Goal: Task Accomplishment & Management: Manage account settings

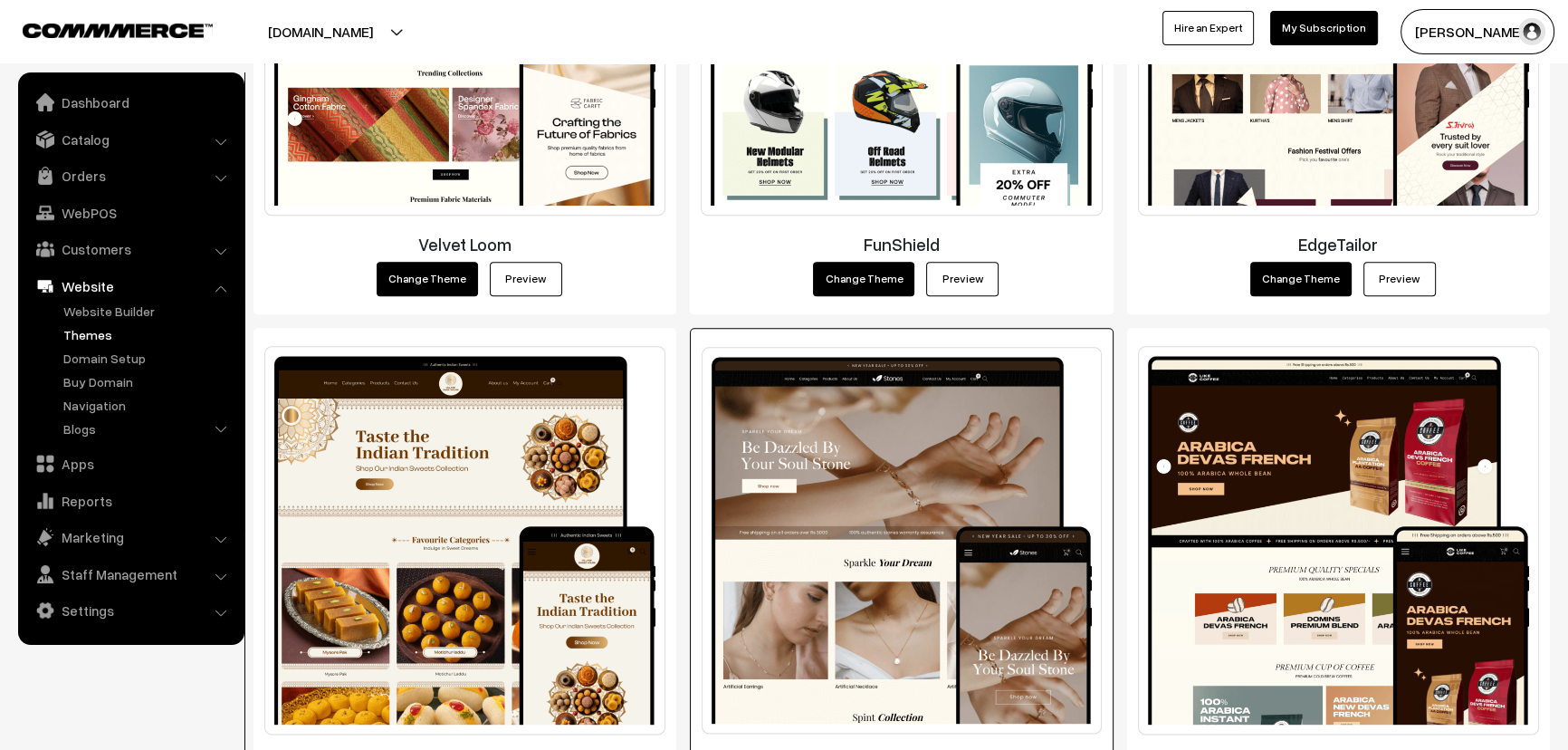
scroll to position [2624, 0]
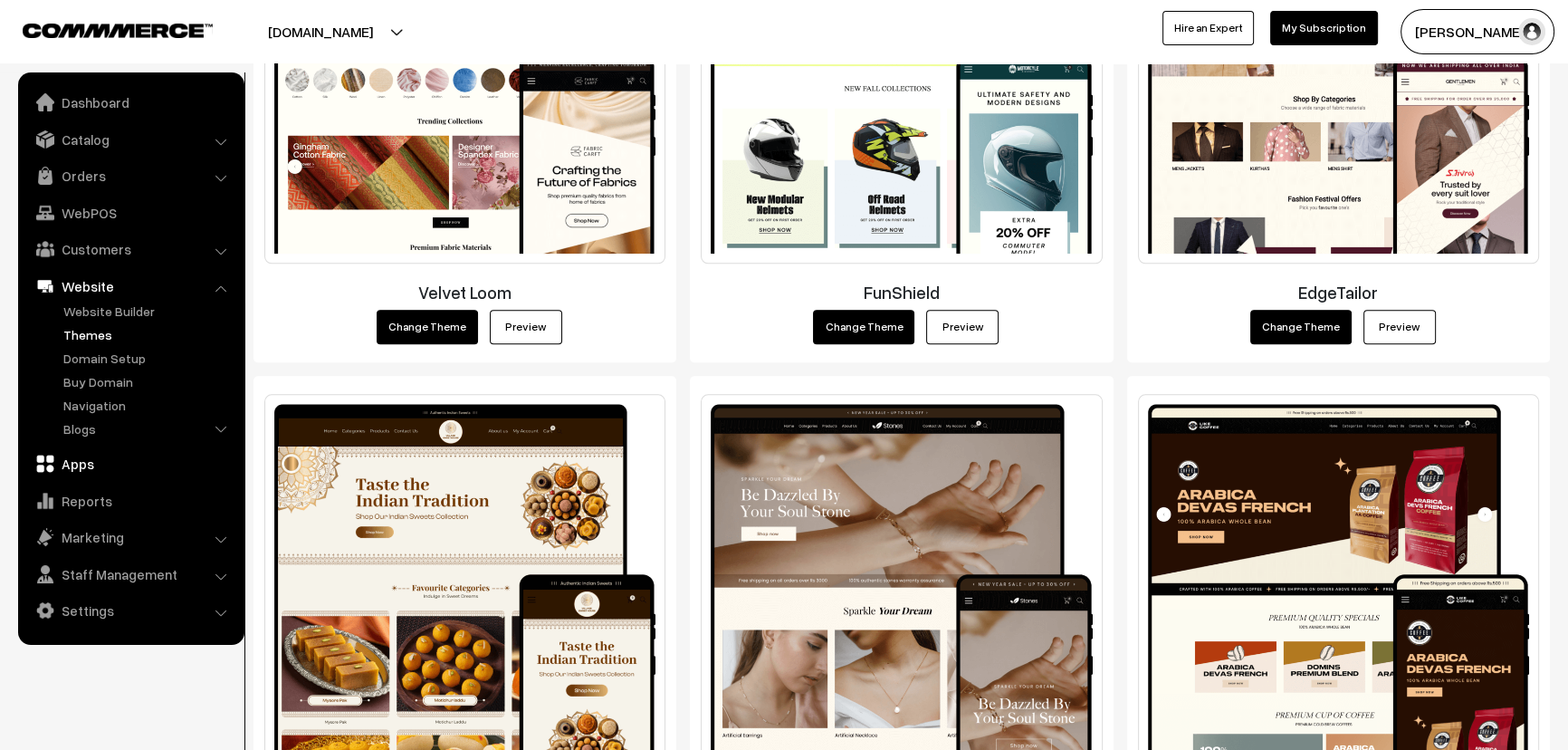
click at [80, 471] on link "Apps" at bounding box center [130, 464] width 215 height 33
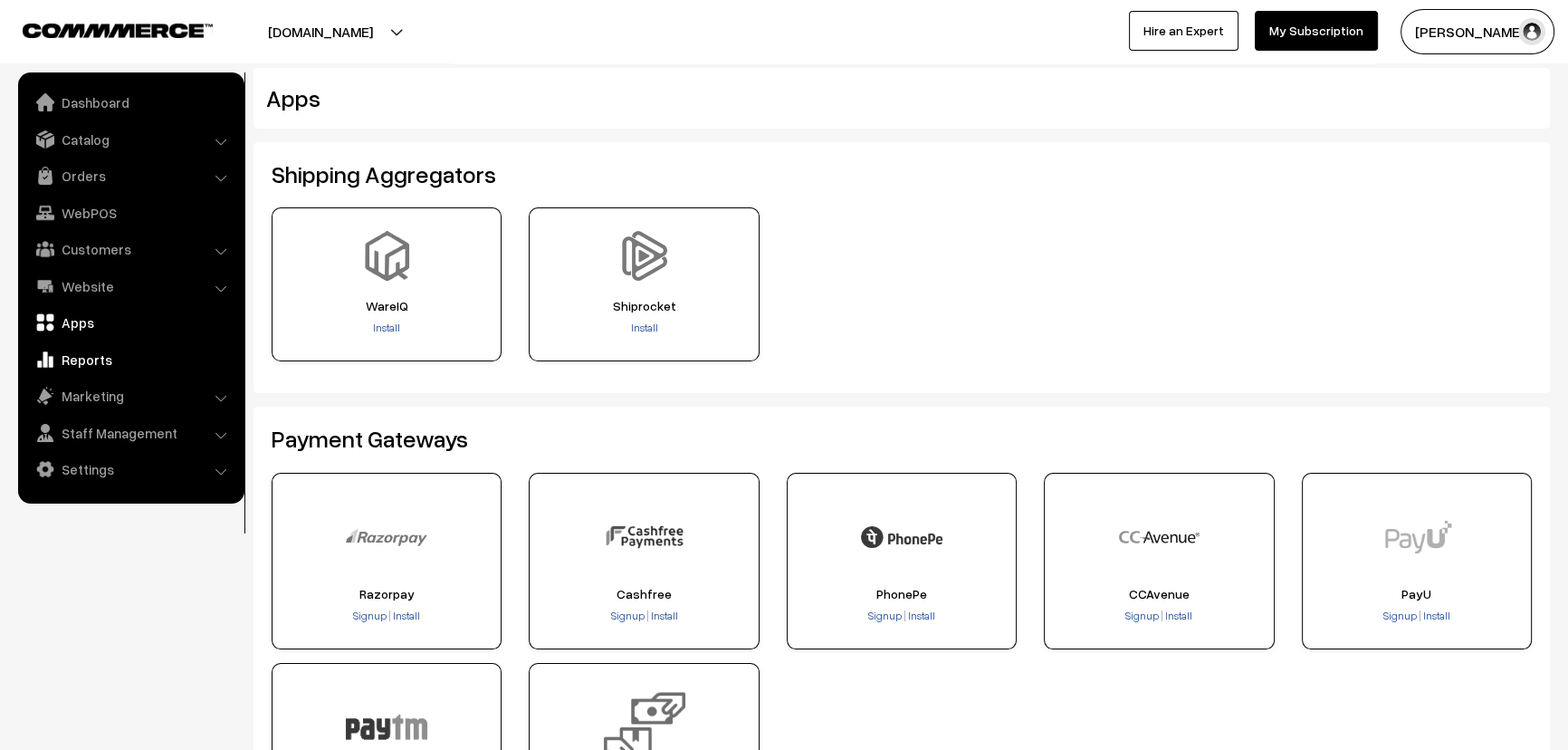
click at [81, 363] on link "Reports" at bounding box center [130, 360] width 215 height 33
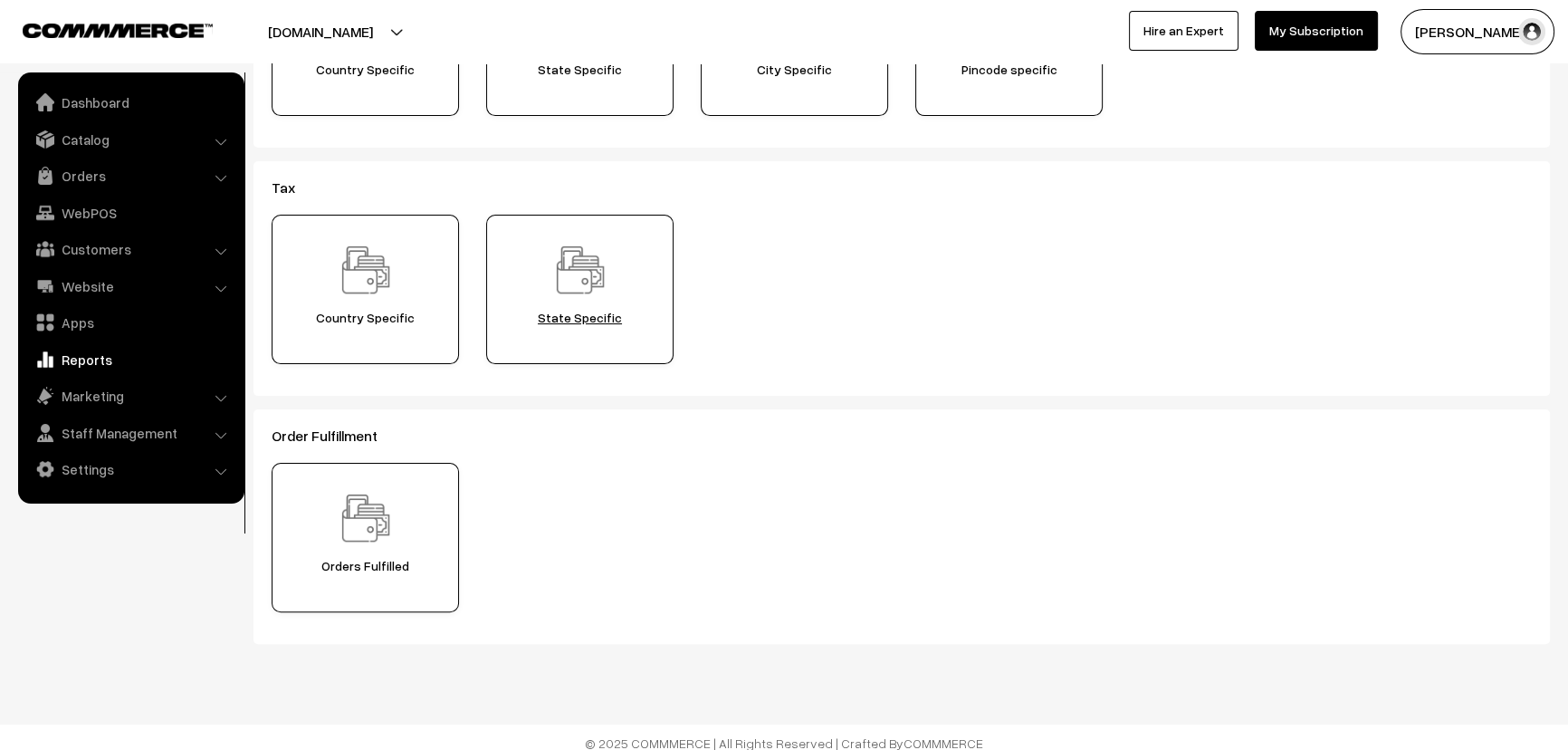
scroll to position [519, 0]
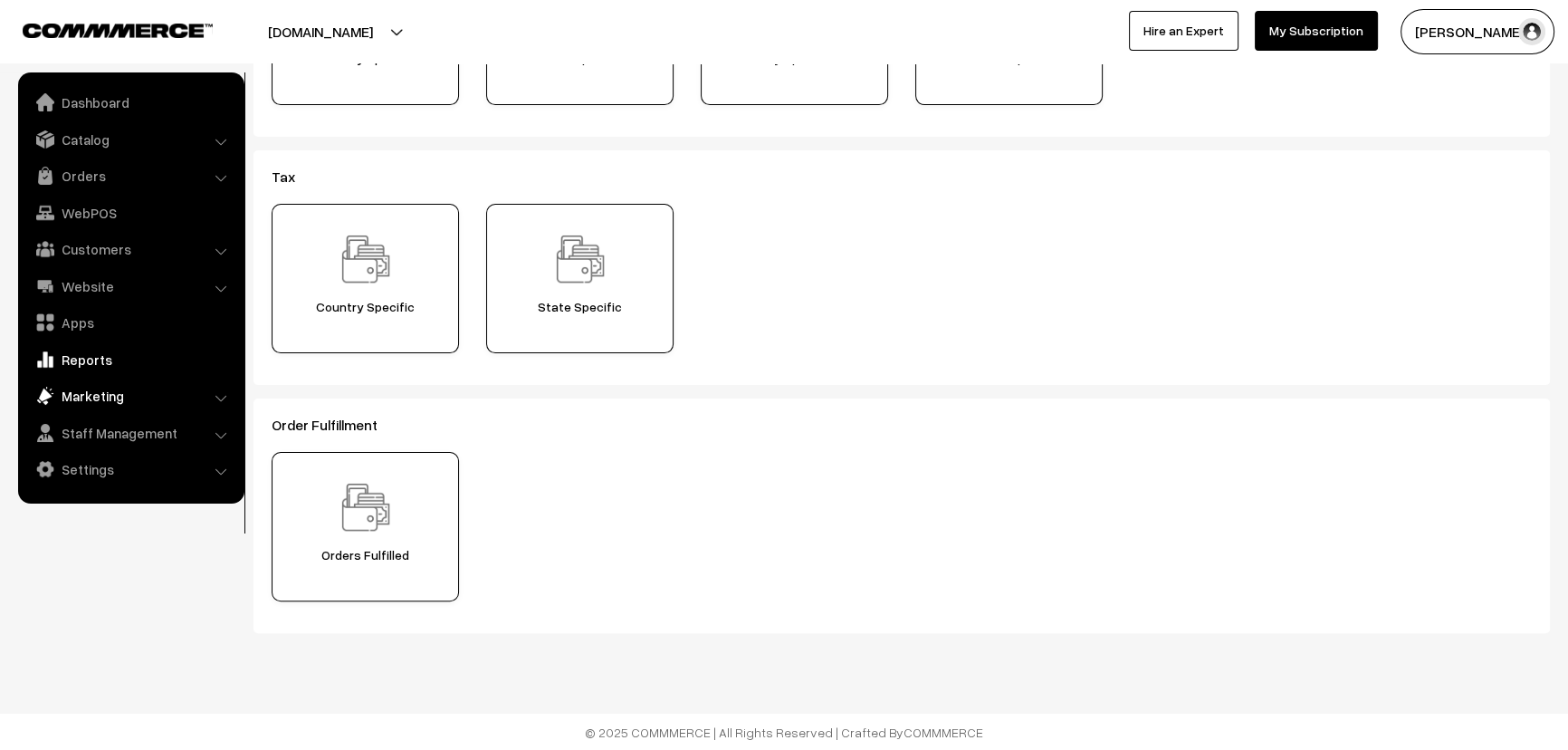
click at [94, 401] on link "Marketing" at bounding box center [130, 396] width 215 height 33
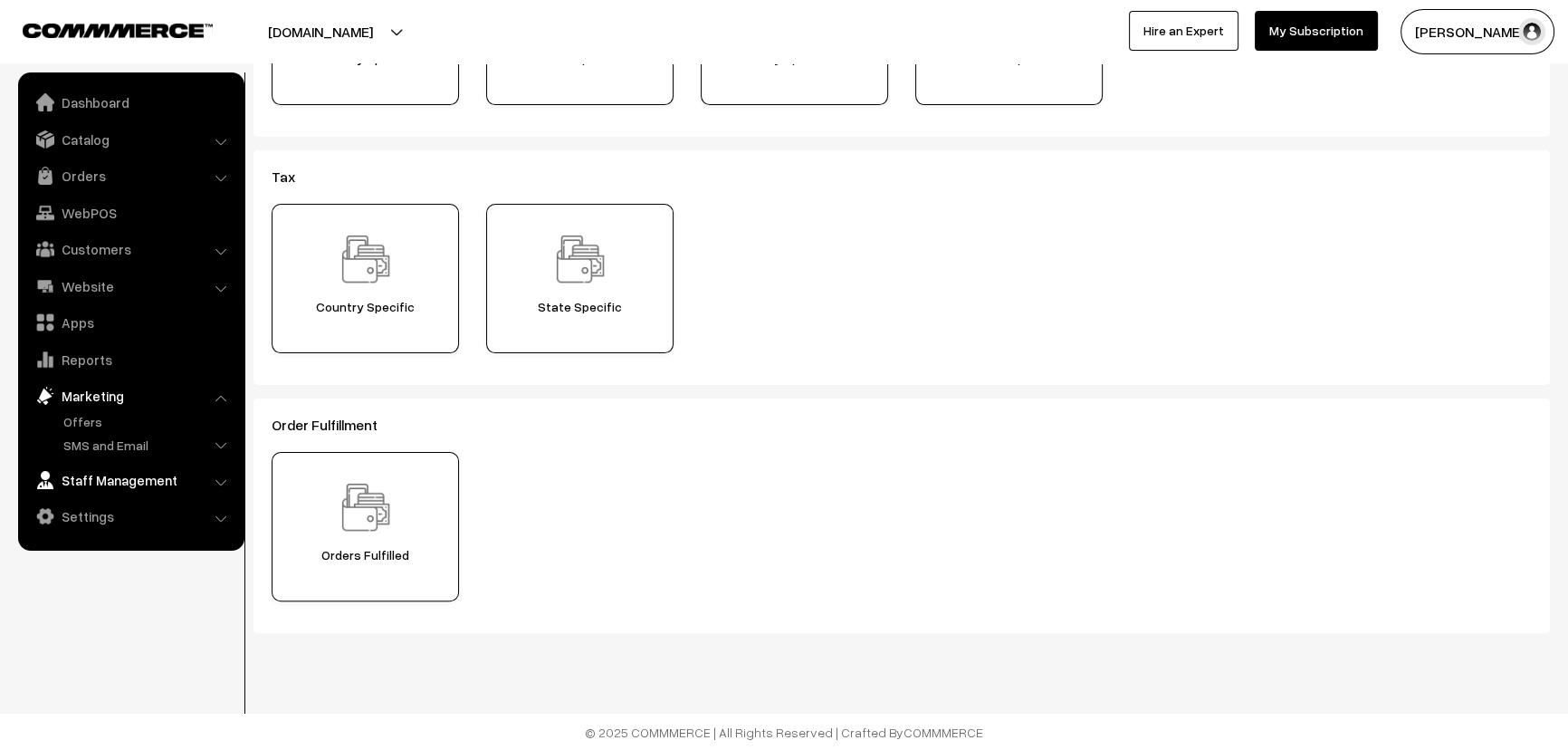
click at [90, 480] on link "Staff Management" at bounding box center [130, 480] width 215 height 33
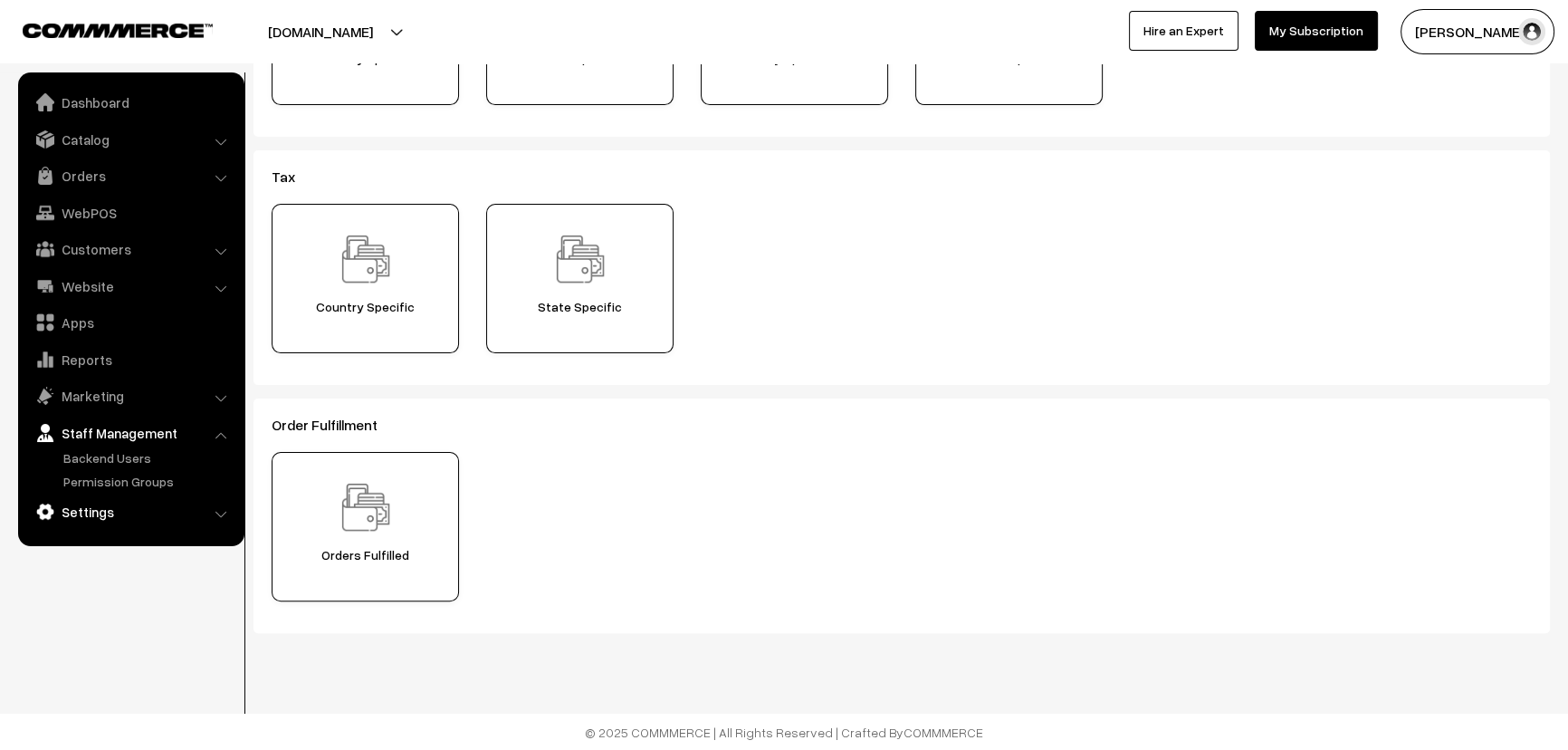
click at [88, 514] on link "Settings" at bounding box center [130, 512] width 215 height 33
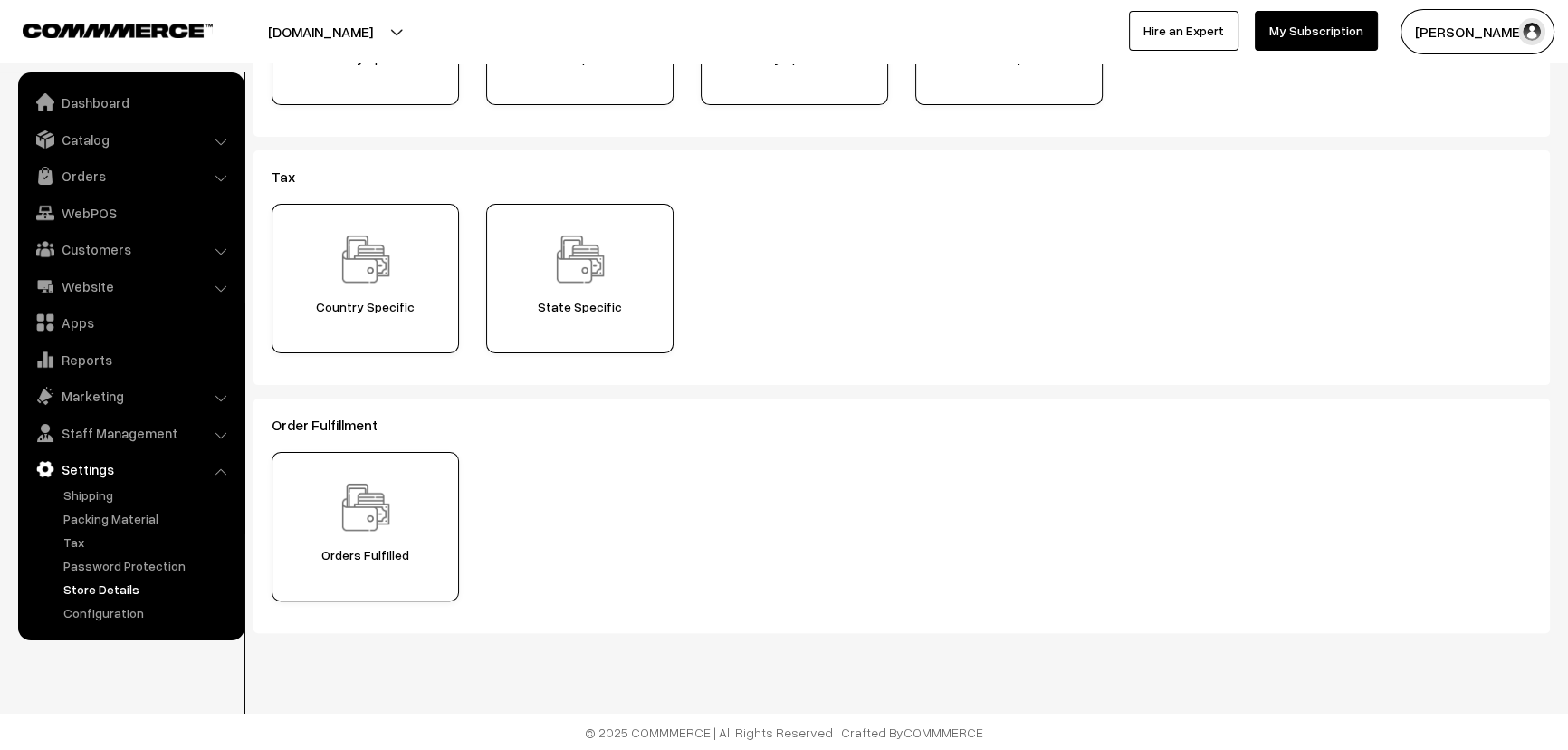
click at [98, 588] on link "Store Details" at bounding box center [149, 588] width 180 height 19
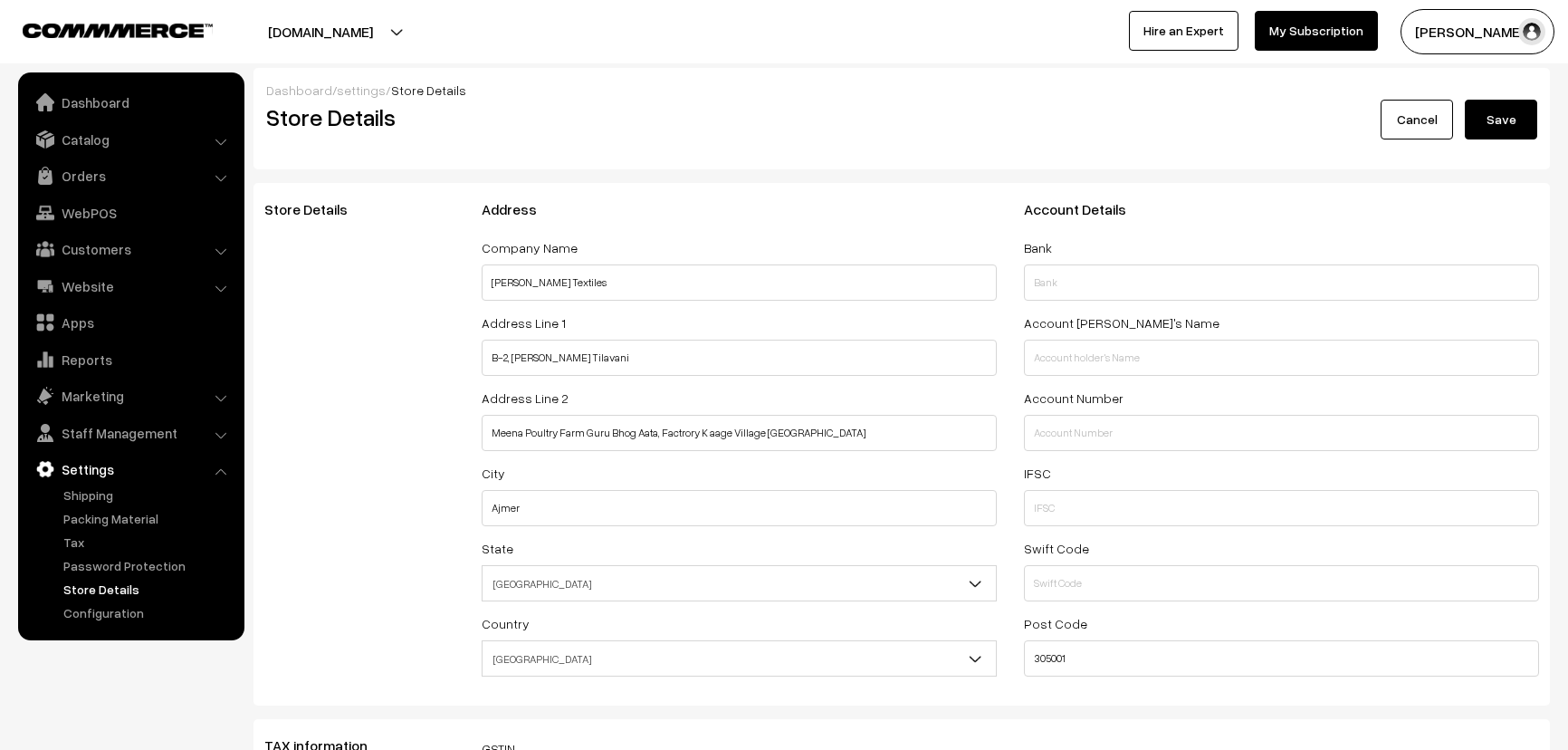
select select "99"
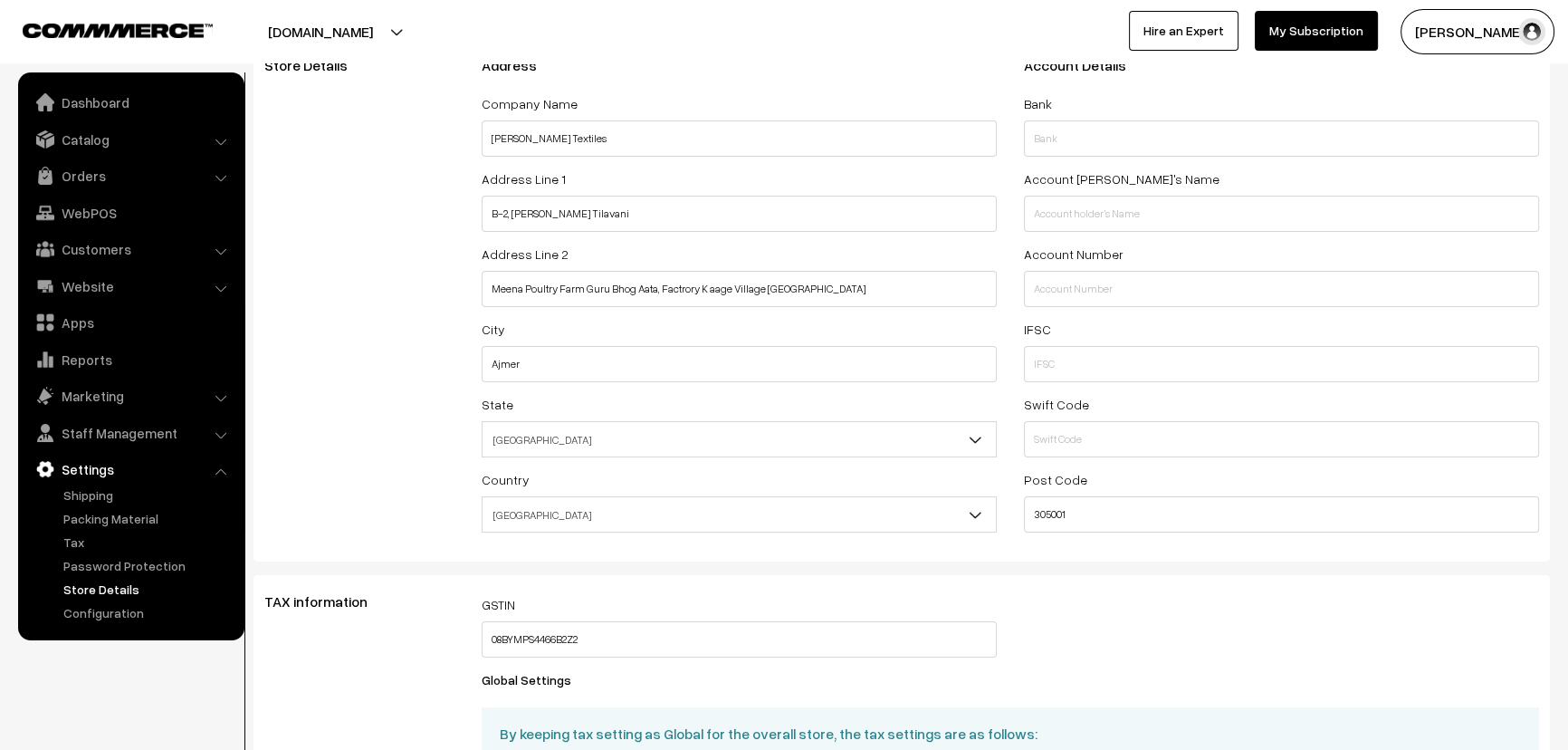
scroll to position [143, 0]
click at [89, 136] on link "Catalog" at bounding box center [130, 140] width 215 height 33
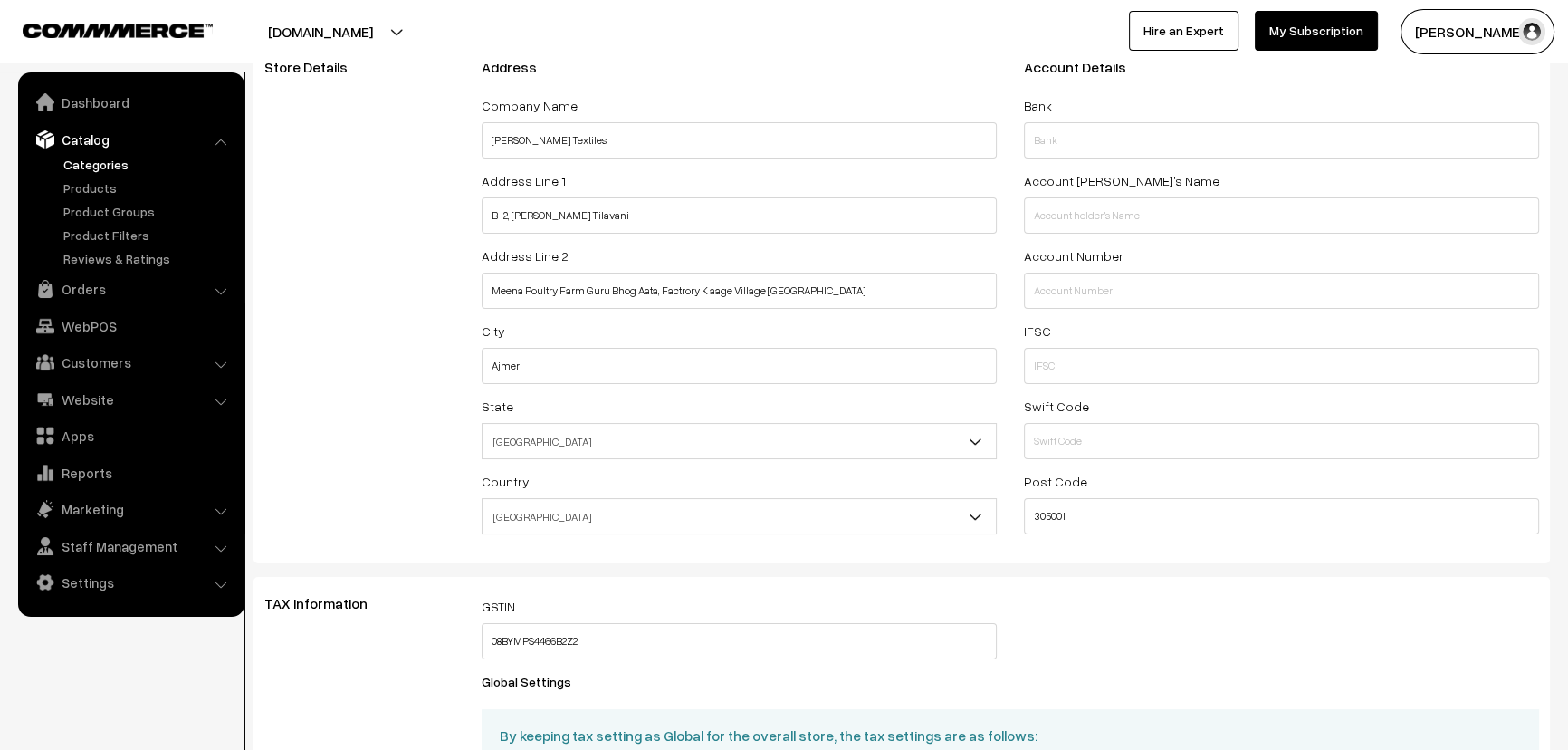
click at [78, 162] on link "Categories" at bounding box center [149, 164] width 180 height 19
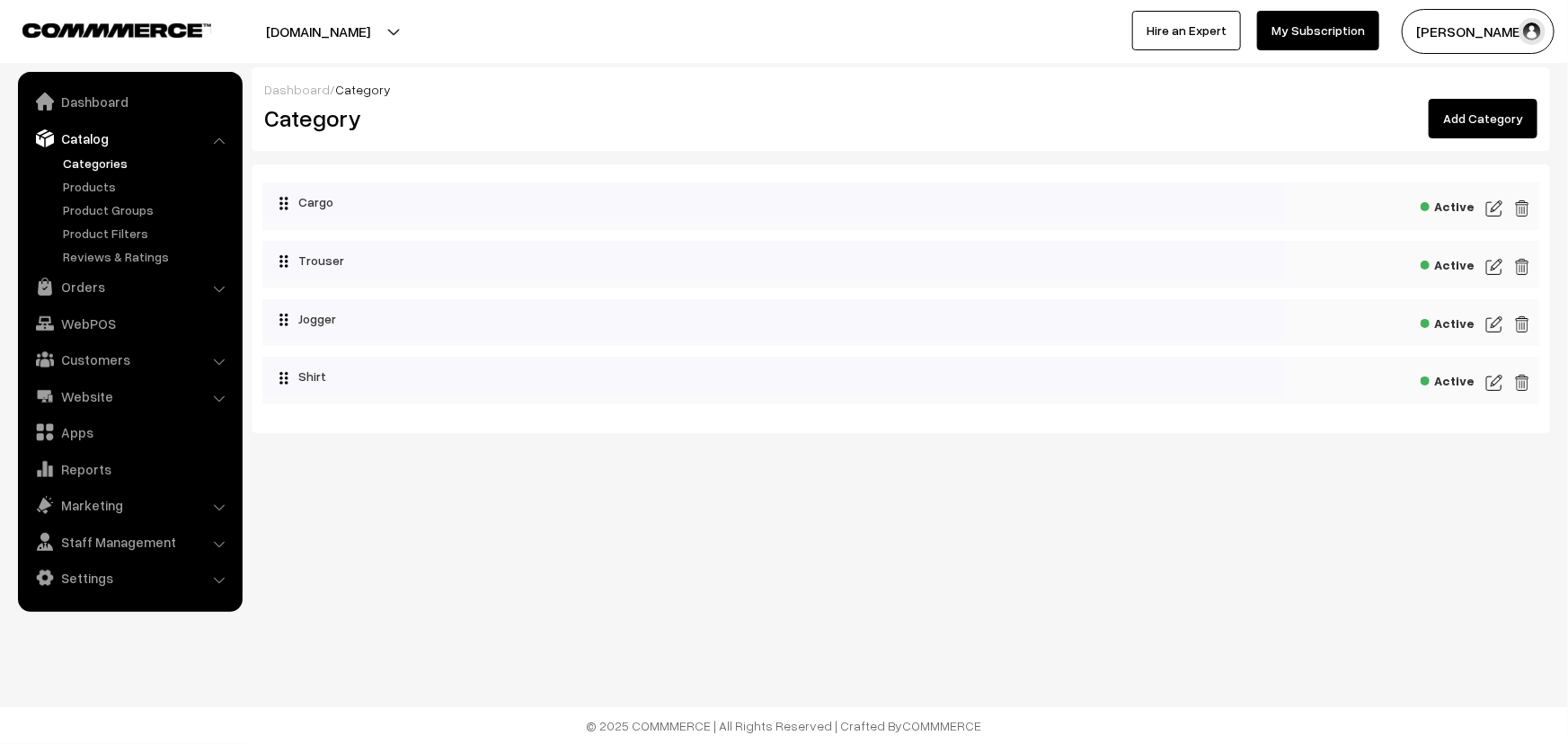
click at [1494, 204] on img at bounding box center [1494, 208] width 16 height 22
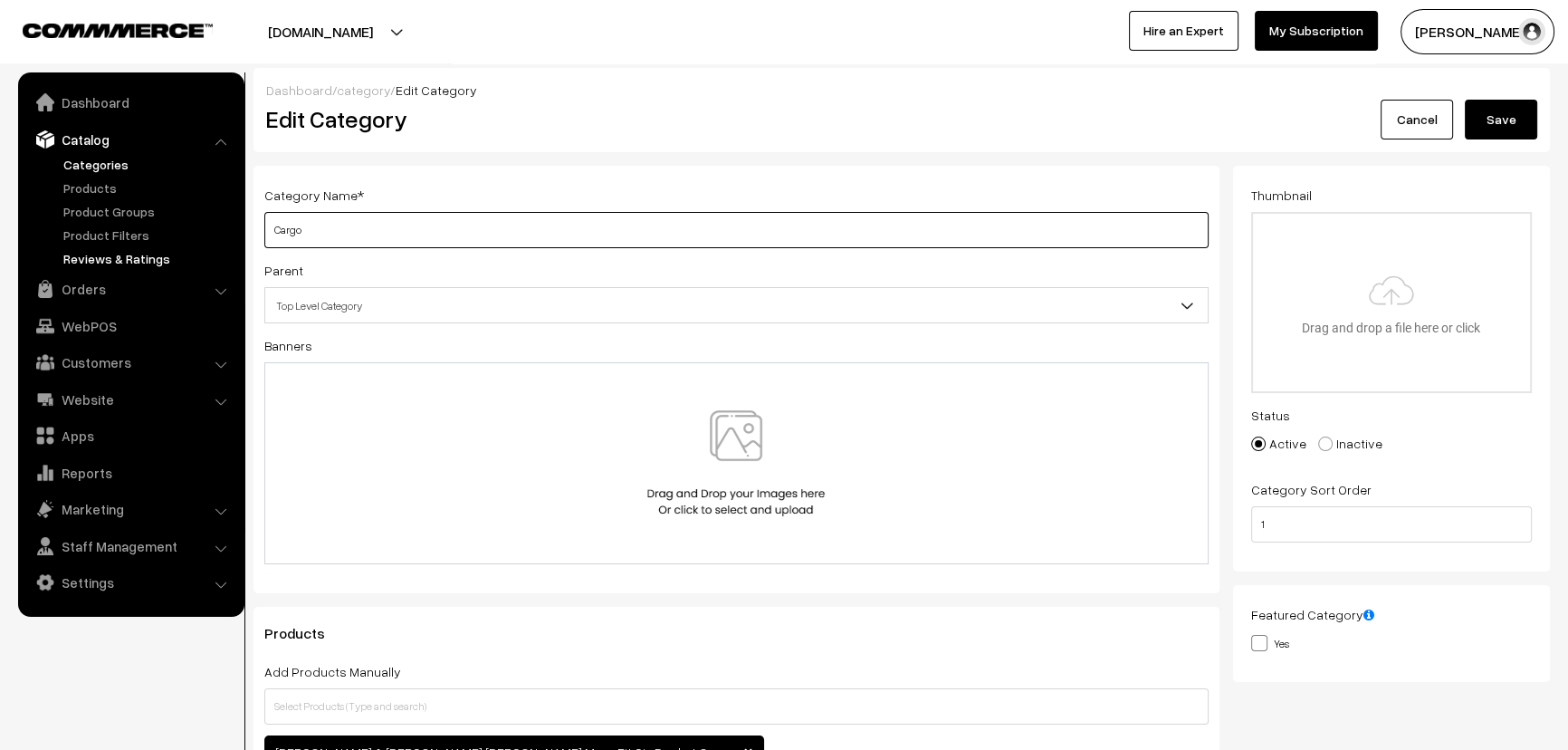
drag, startPoint x: 353, startPoint y: 238, endPoint x: 169, endPoint y: 248, distance: 184.3
type input "Topwear"
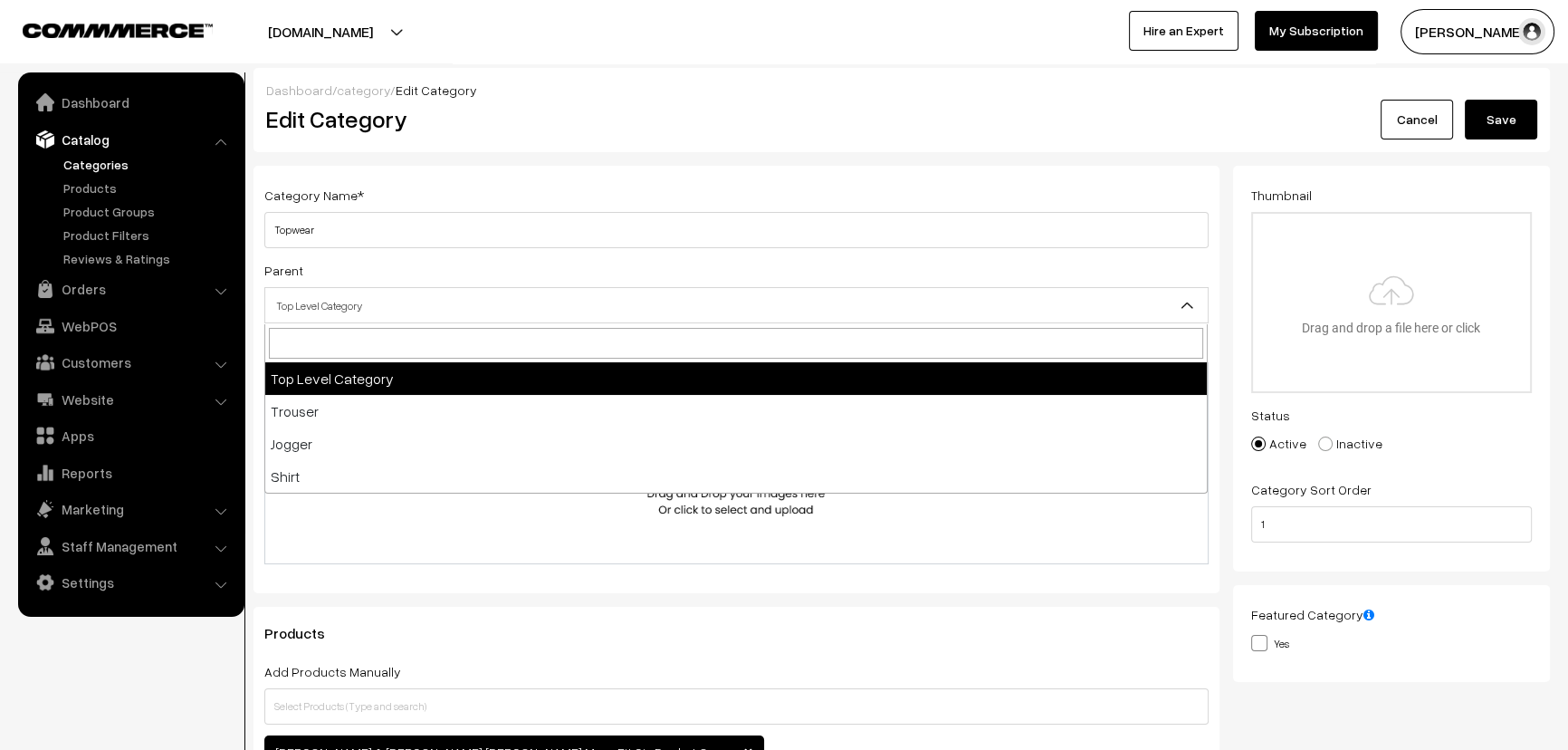
click at [1160, 310] on span "Top Level Category" at bounding box center [736, 305] width 943 height 32
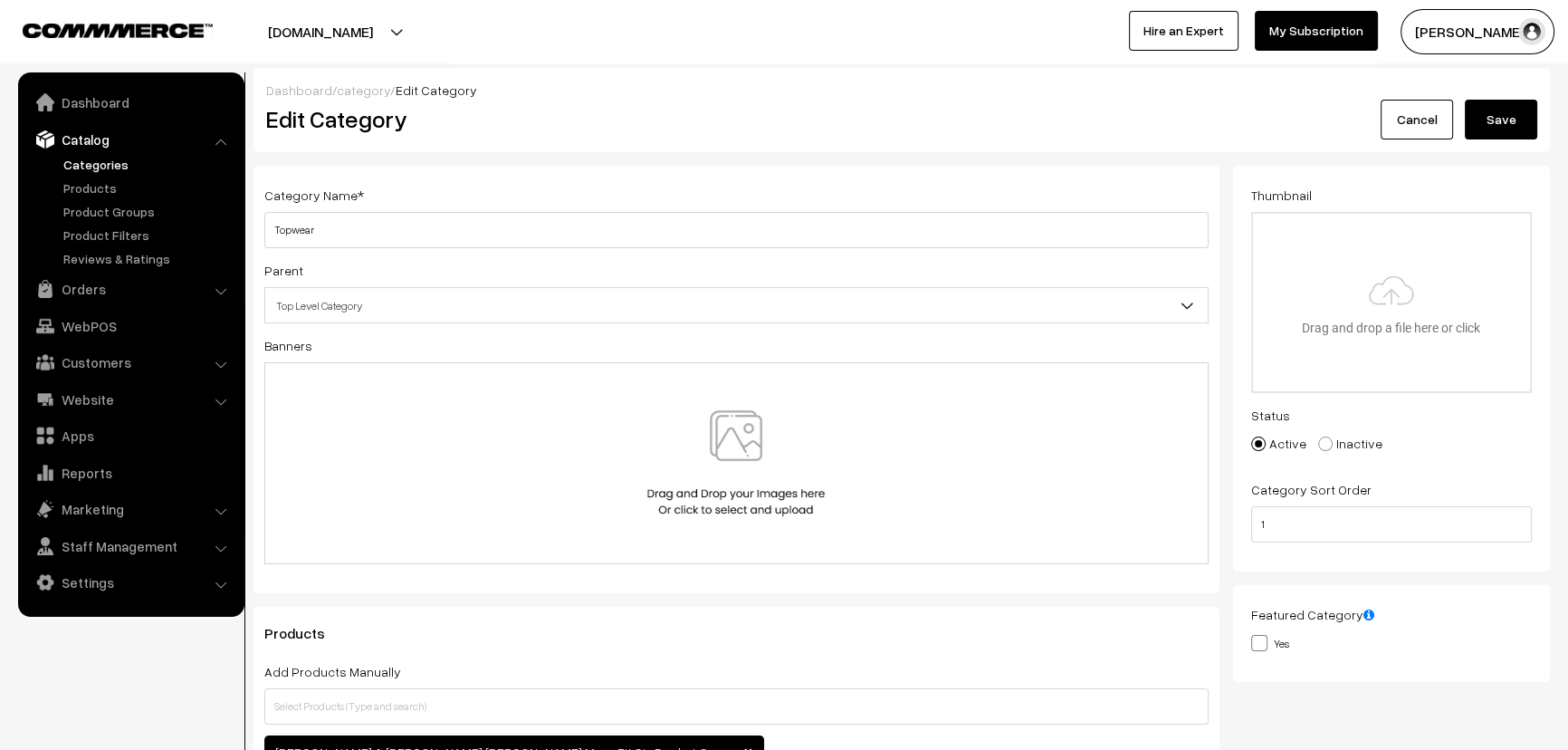
click at [1501, 112] on button "Save" at bounding box center [1501, 120] width 73 height 40
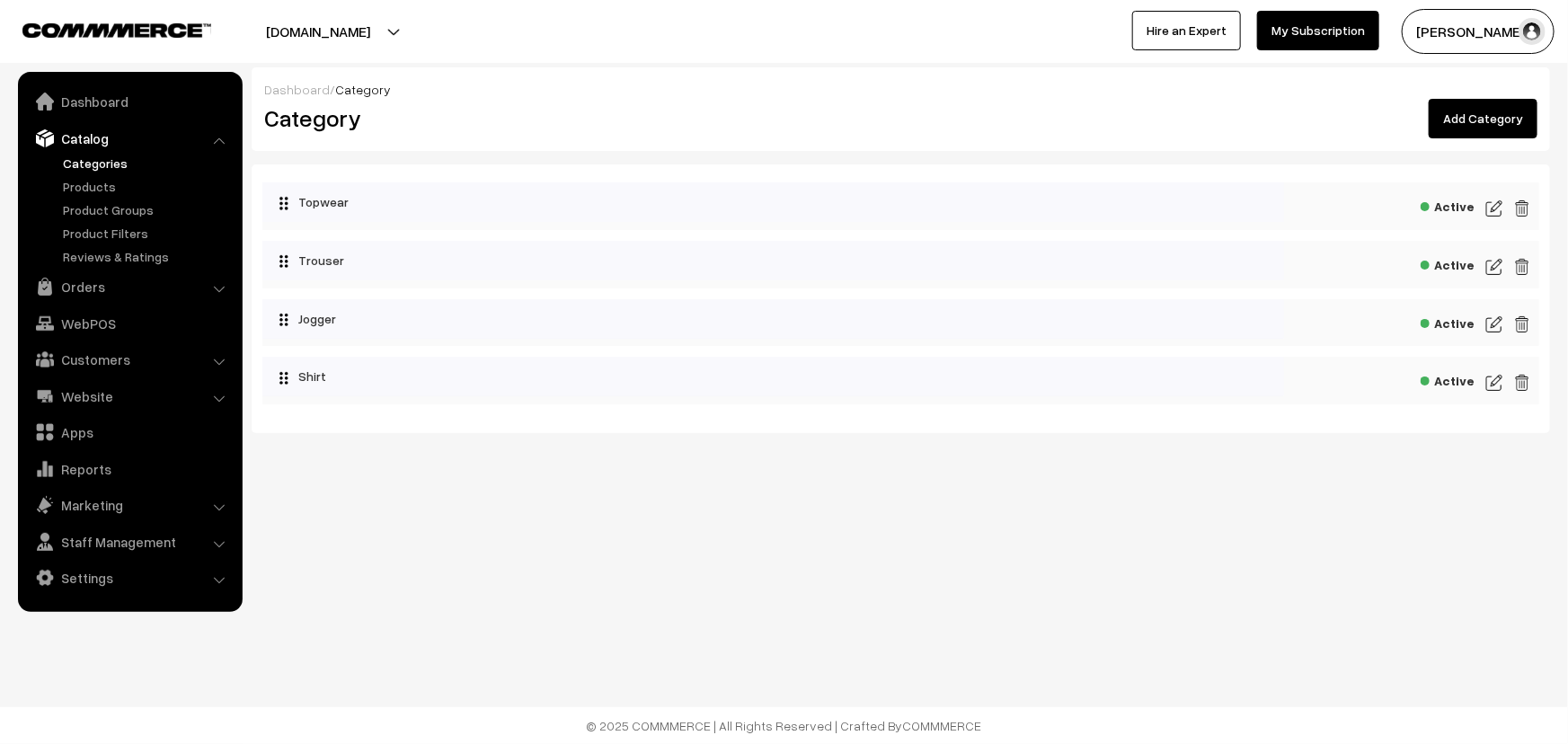
click at [1500, 264] on img at bounding box center [1494, 267] width 16 height 22
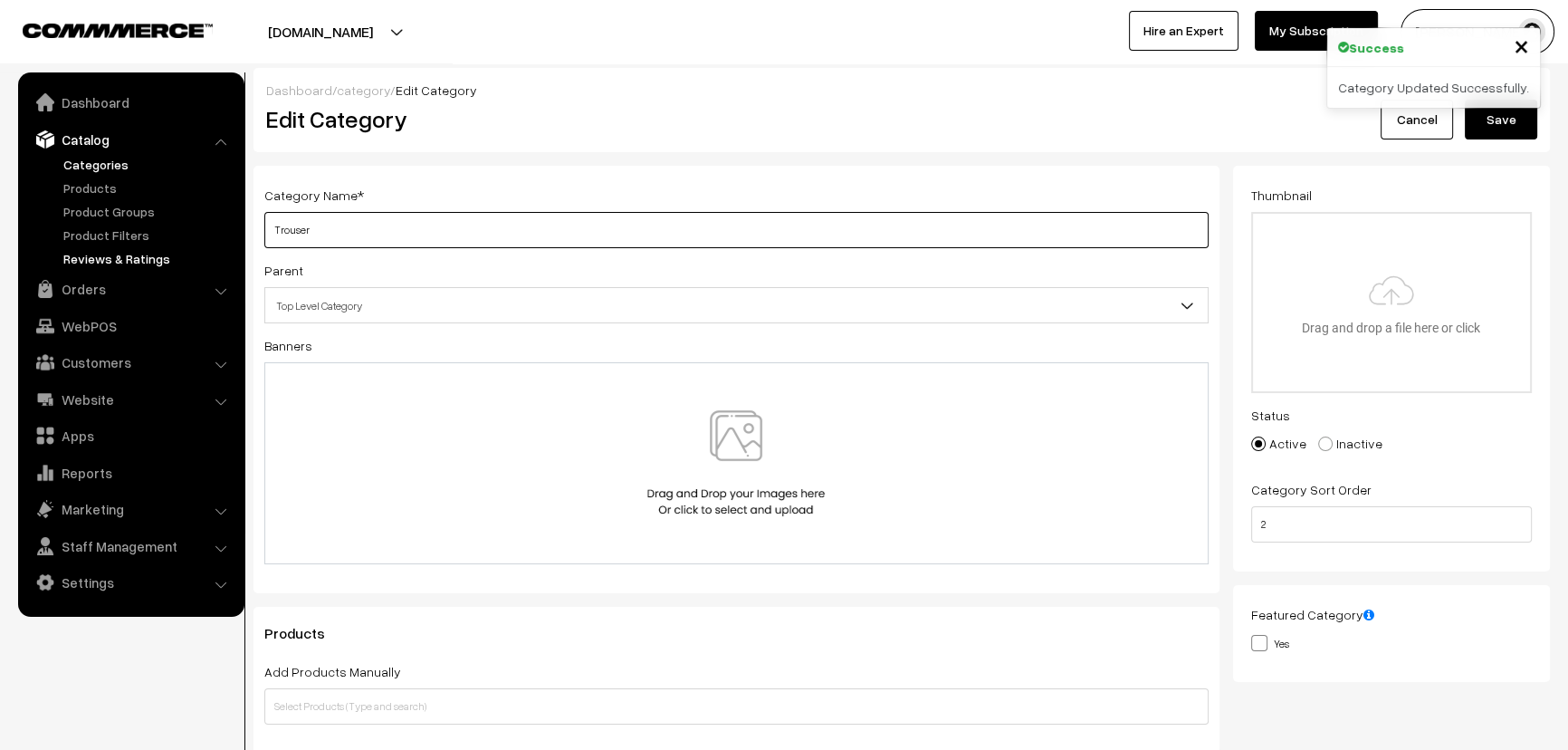
drag, startPoint x: 393, startPoint y: 225, endPoint x: 152, endPoint y: 253, distance: 242.6
type input "Bottomwear"
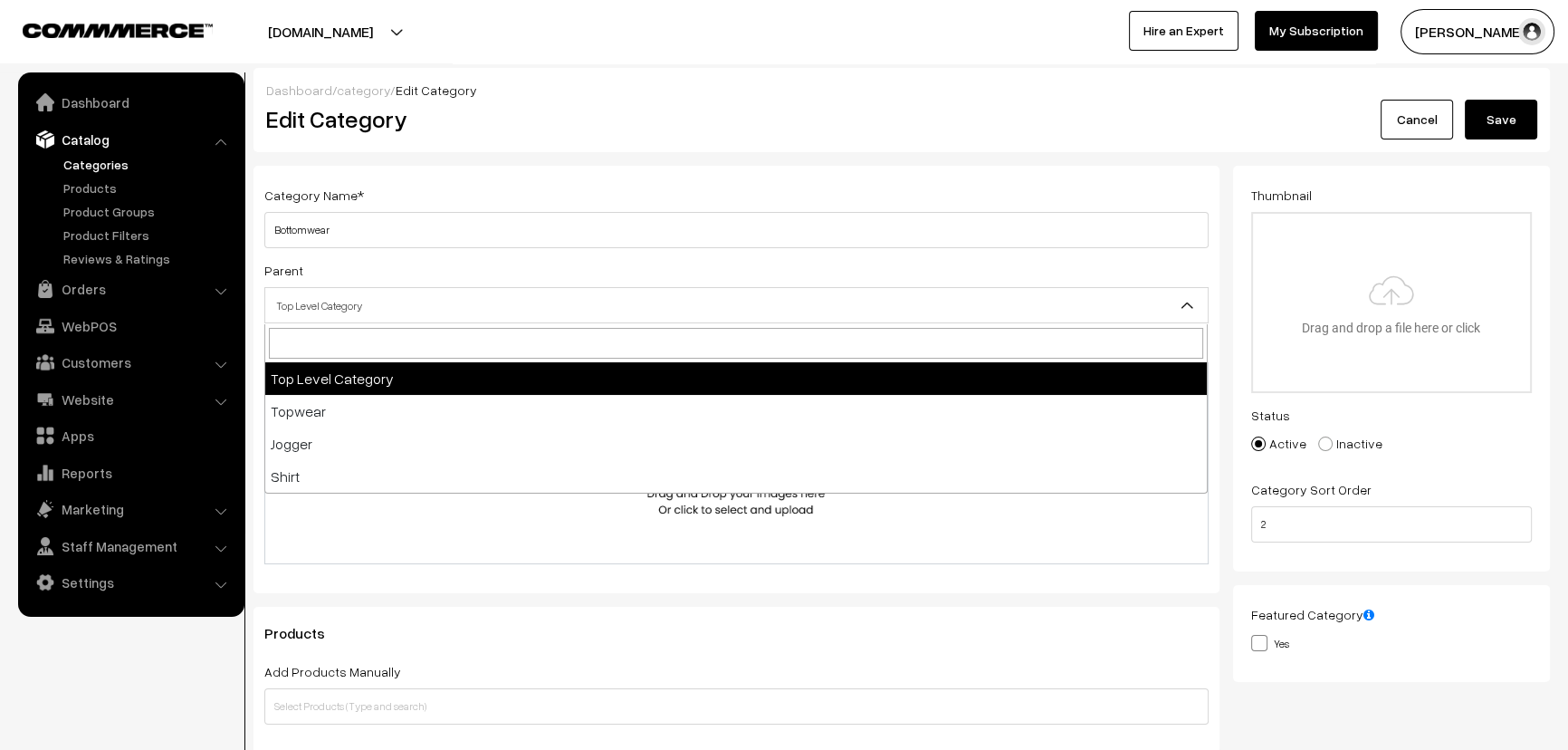
click at [523, 304] on span "Top Level Category" at bounding box center [736, 305] width 943 height 32
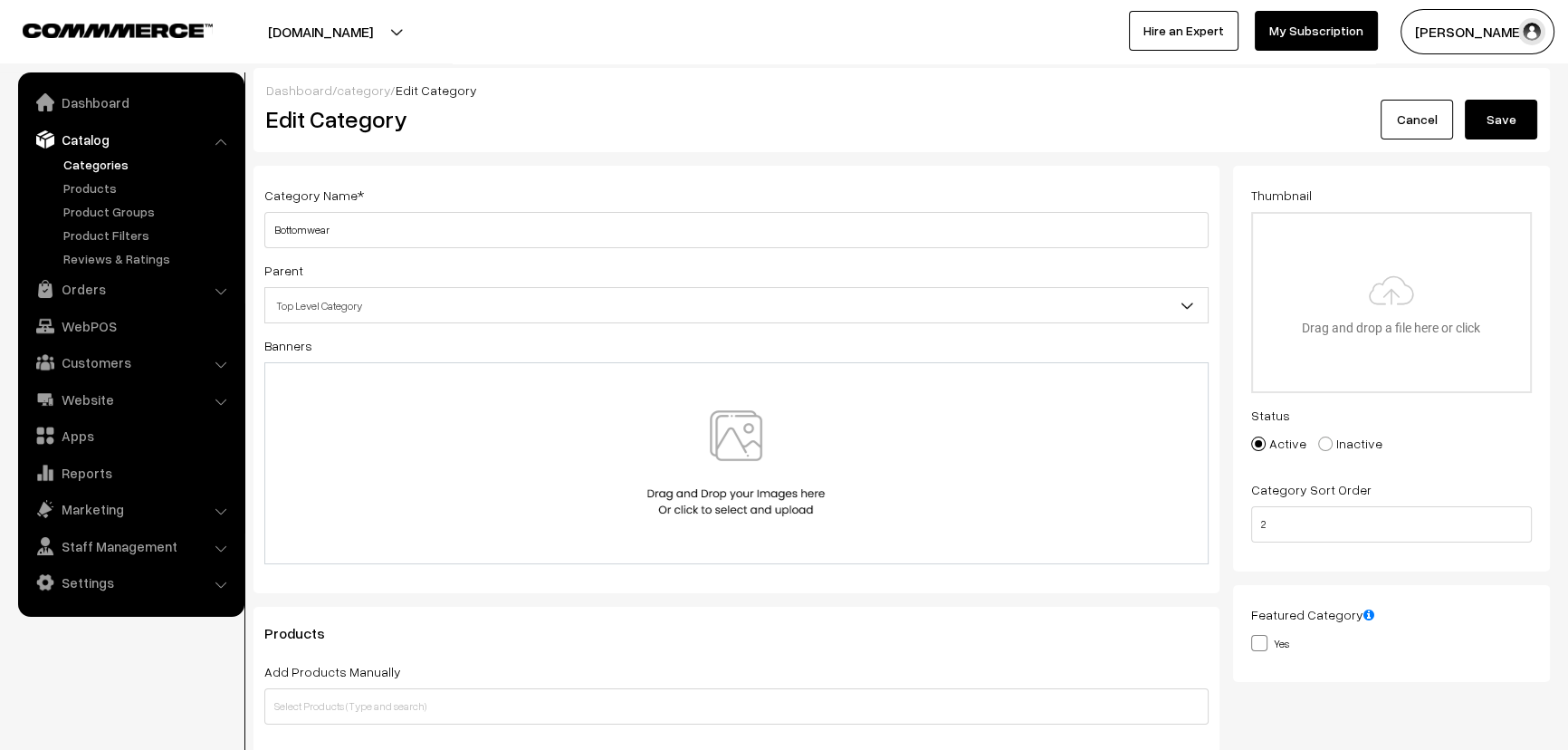
click at [1497, 108] on button "Save" at bounding box center [1501, 120] width 73 height 40
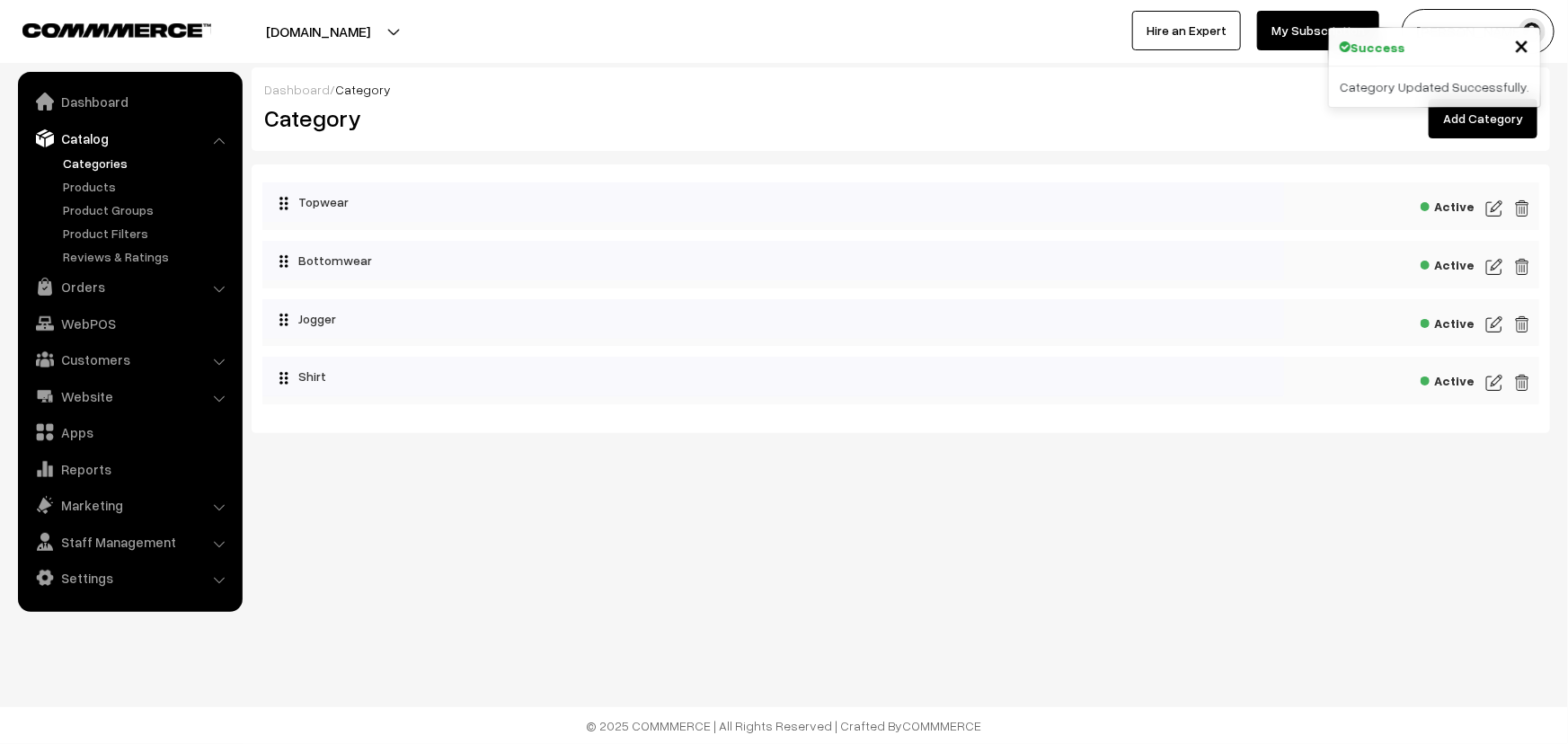
click at [1491, 323] on img at bounding box center [1494, 324] width 16 height 22
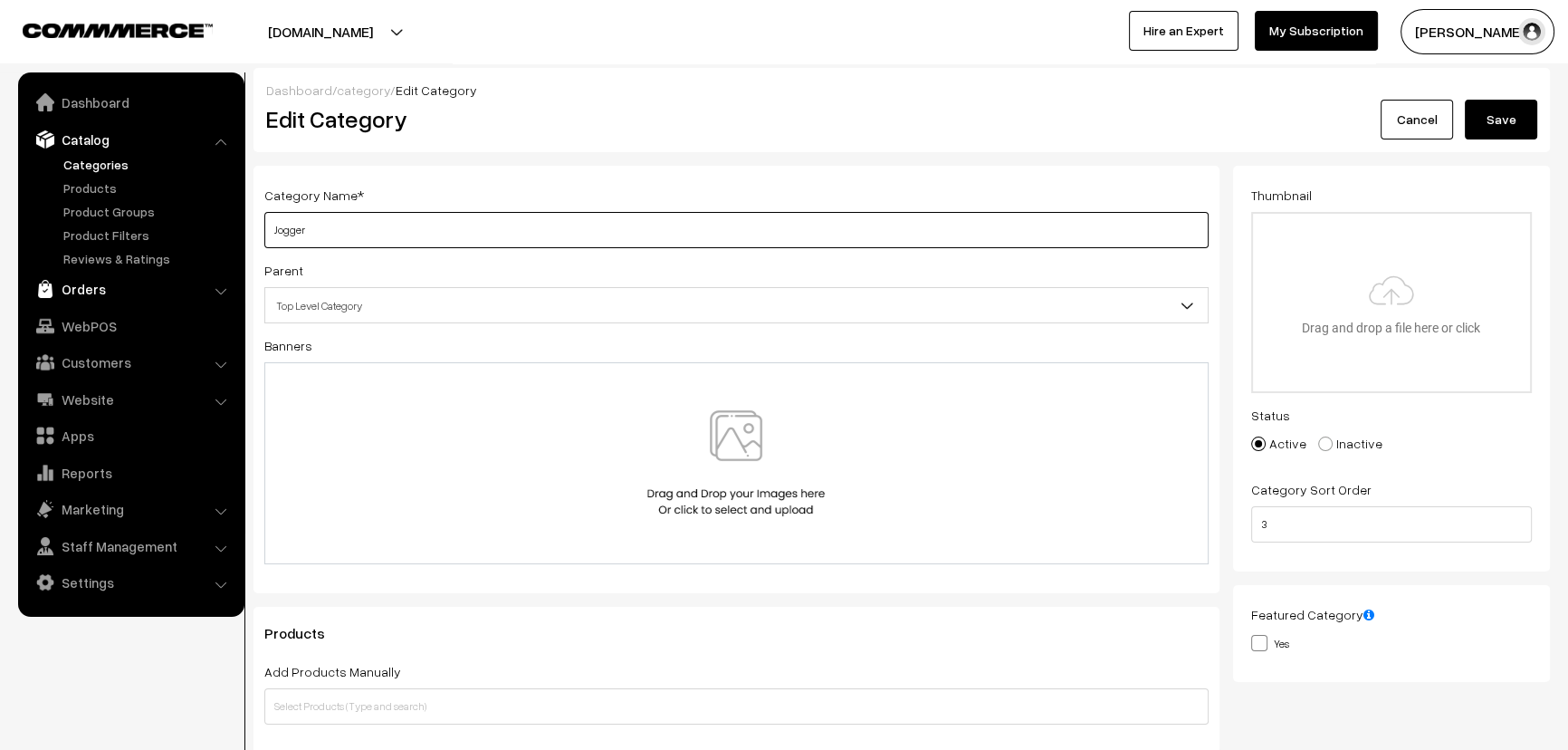
drag, startPoint x: 387, startPoint y: 235, endPoint x: 155, endPoint y: 274, distance: 235.3
type input "Combos"
click at [1503, 114] on button "Save" at bounding box center [1501, 120] width 73 height 40
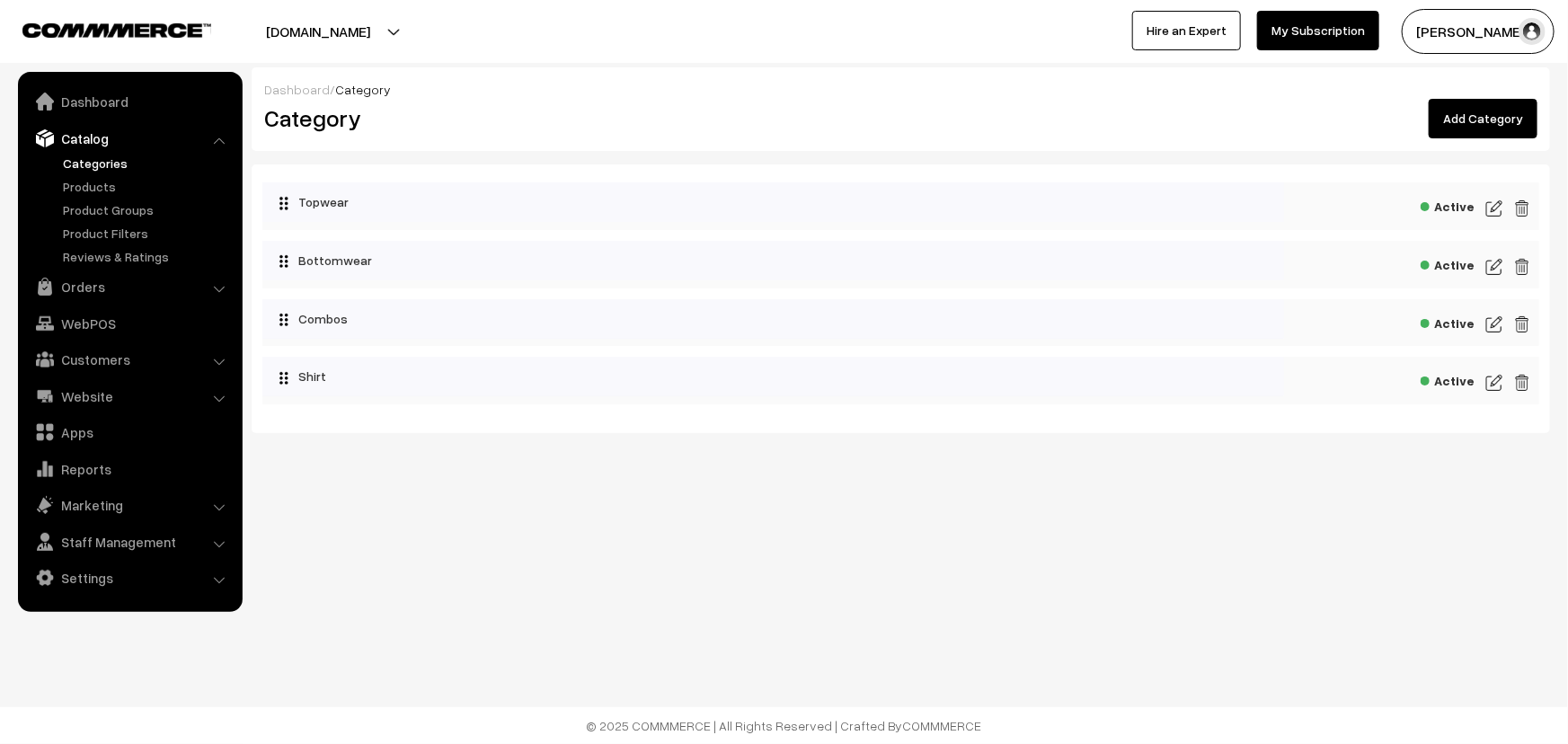
click at [1487, 379] on img at bounding box center [1494, 383] width 16 height 22
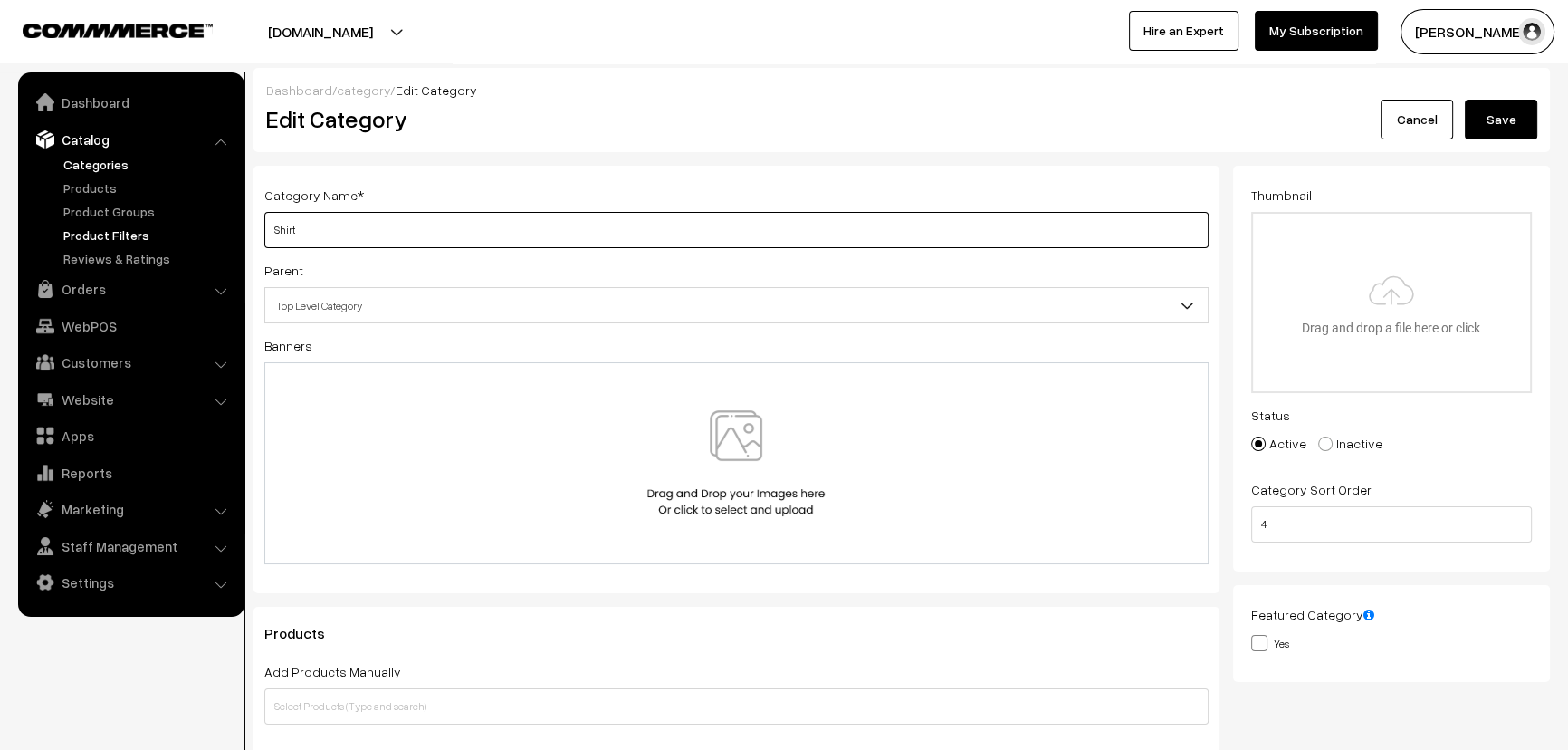
drag, startPoint x: 333, startPoint y: 238, endPoint x: 127, endPoint y: 238, distance: 206.0
type input "New Arrivals"
click at [1501, 120] on button "Save" at bounding box center [1501, 120] width 73 height 40
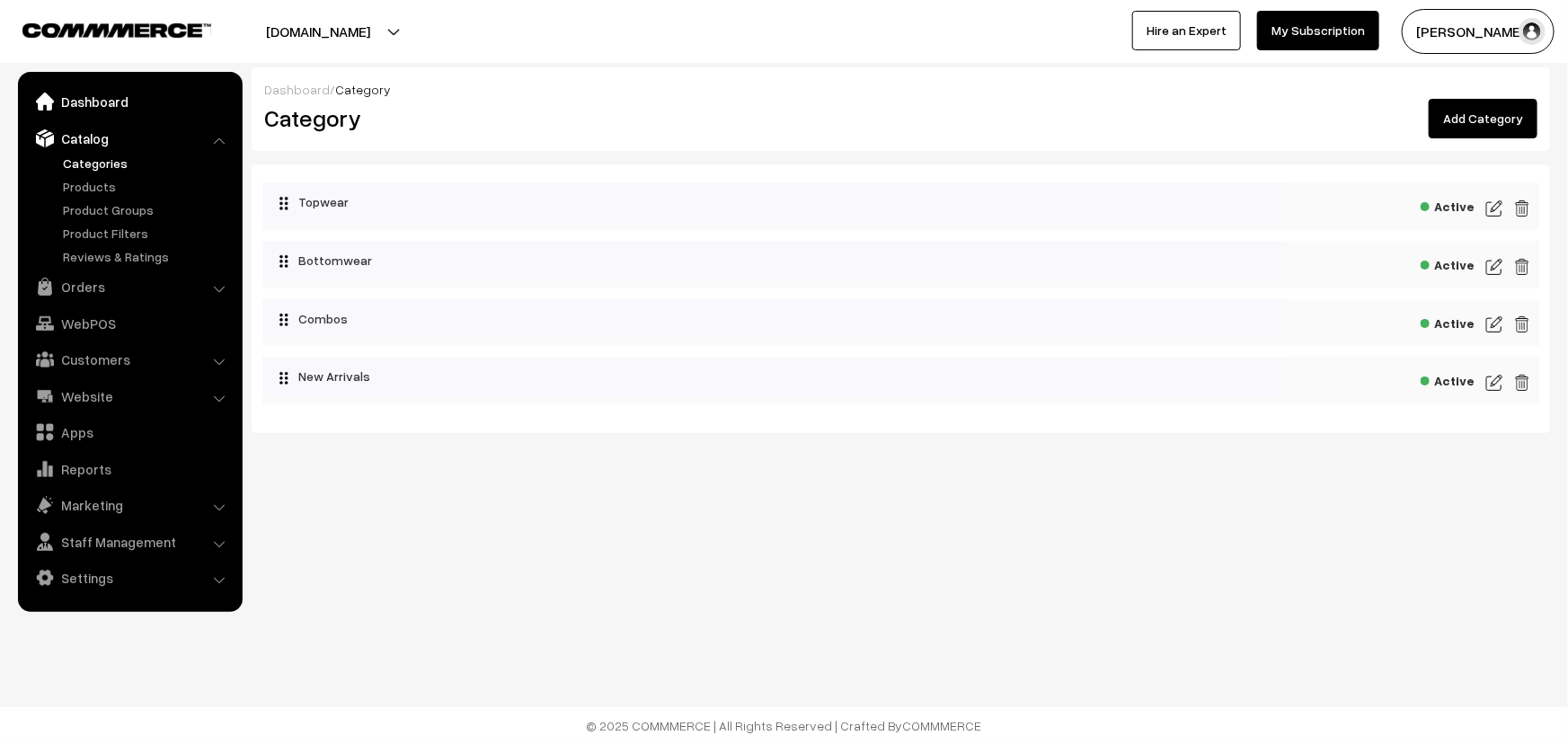
click at [104, 107] on link "Dashboard" at bounding box center [129, 102] width 213 height 32
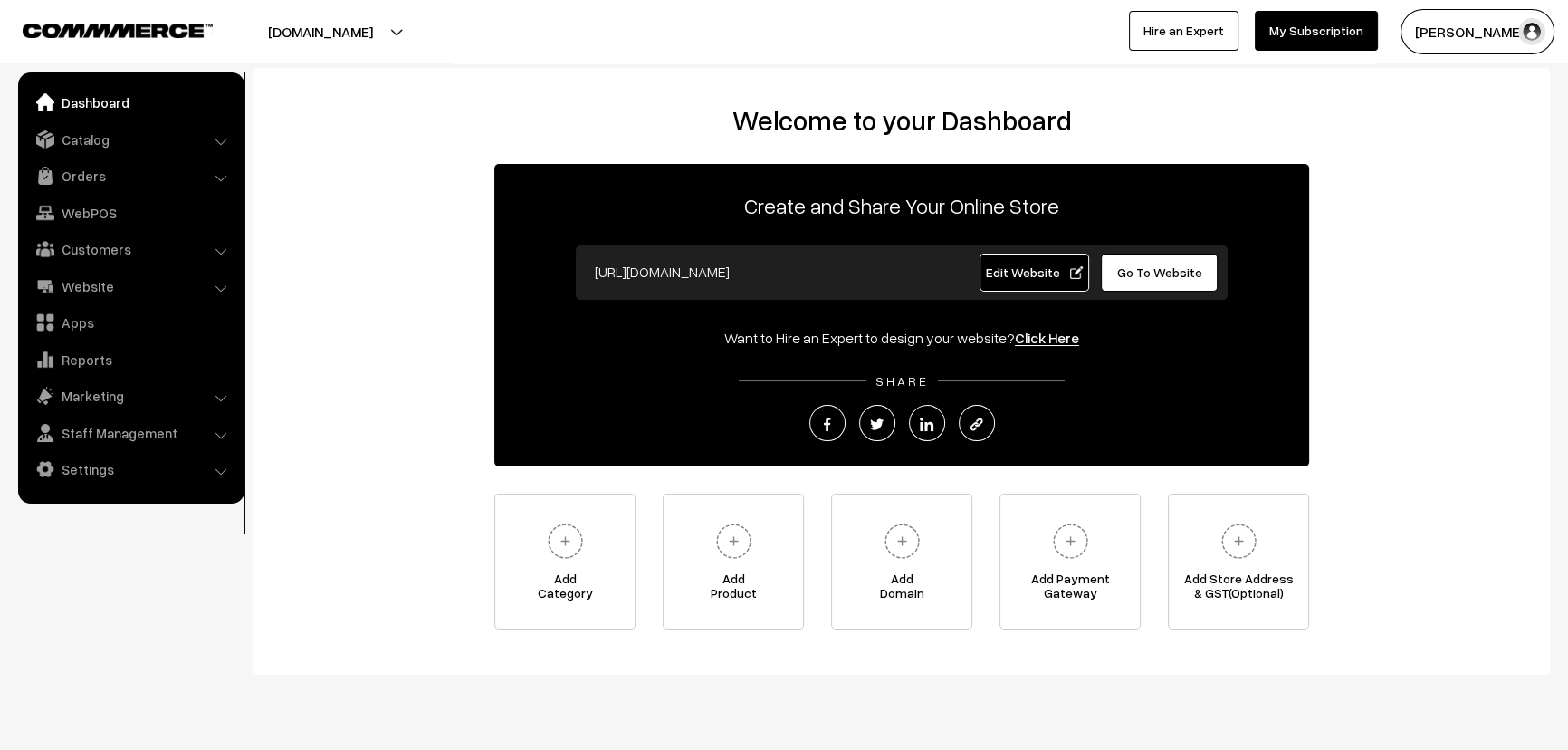
click at [1163, 276] on span "Go To Website" at bounding box center [1160, 271] width 85 height 15
click at [112, 281] on link "Website" at bounding box center [130, 286] width 215 height 33
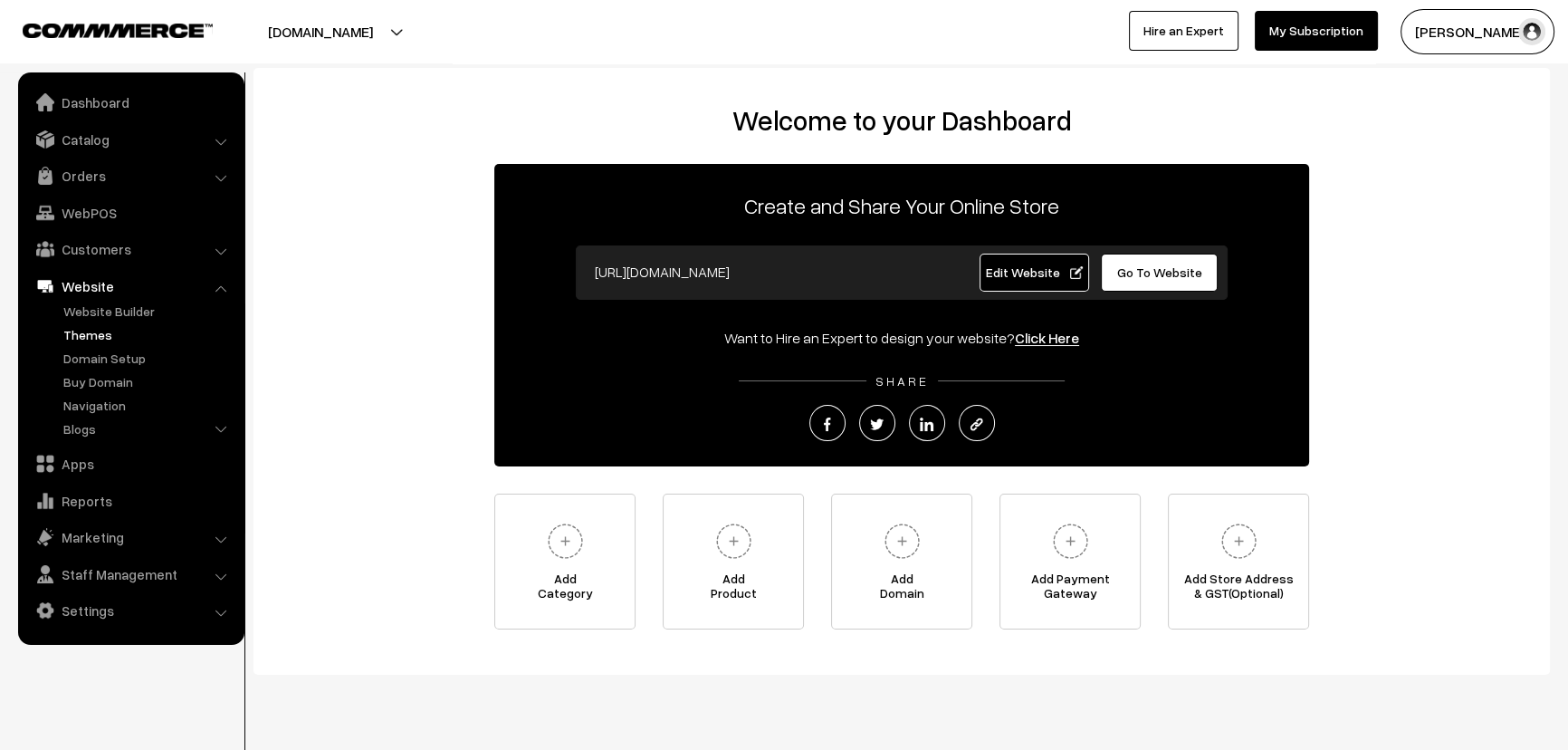
click at [93, 331] on link "Themes" at bounding box center [149, 334] width 180 height 19
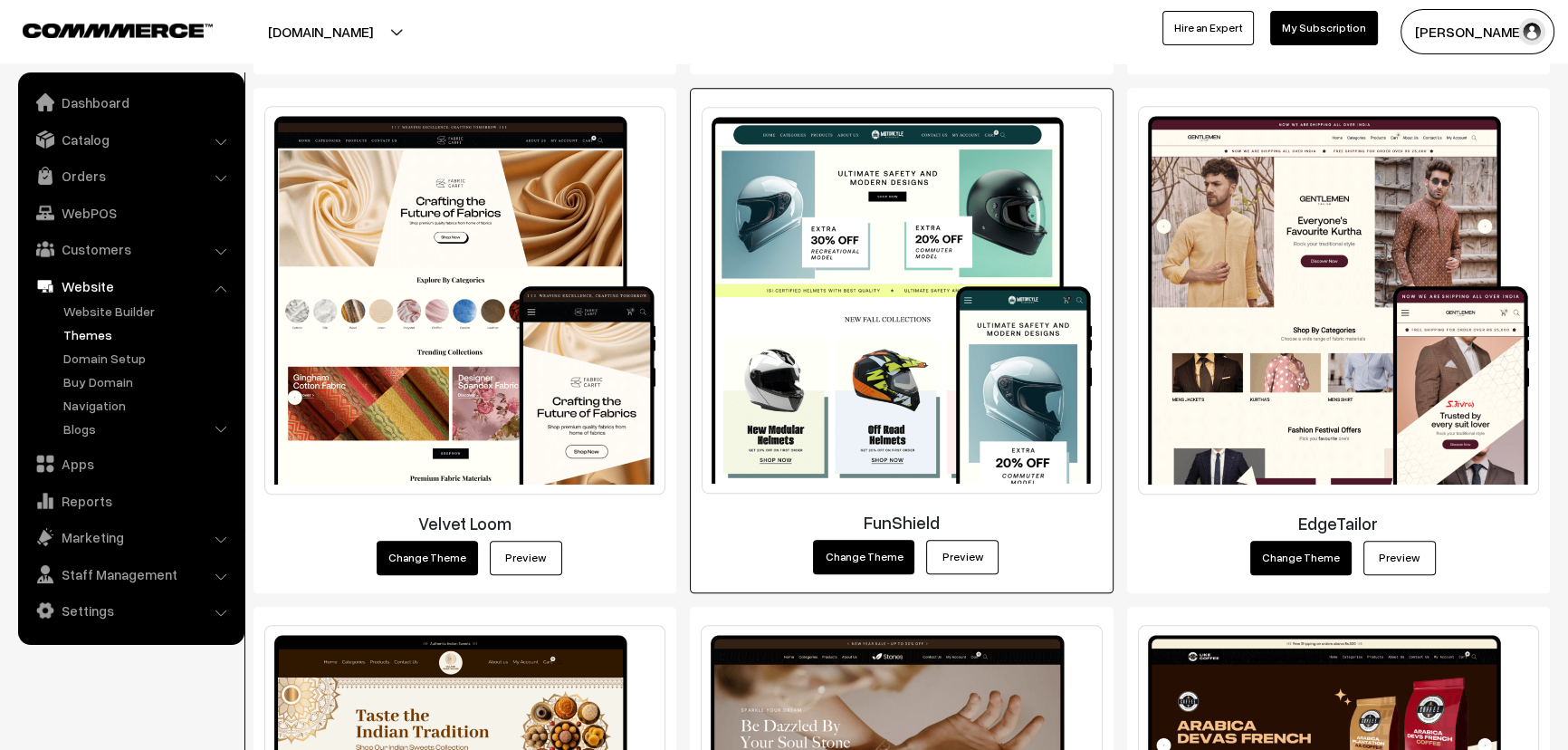
scroll to position [2377, 0]
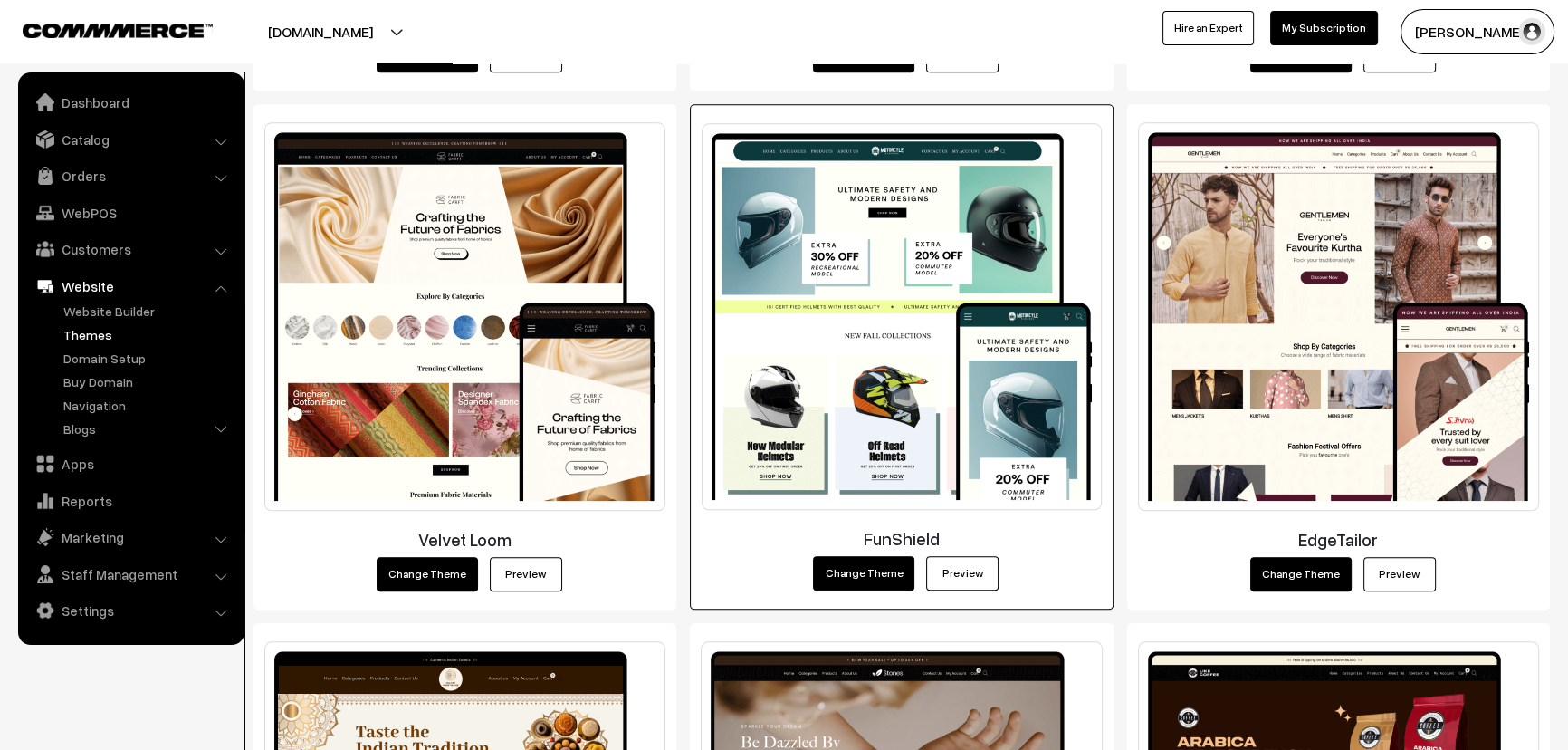
click at [881, 571] on button "Change Theme" at bounding box center [864, 574] width 102 height 35
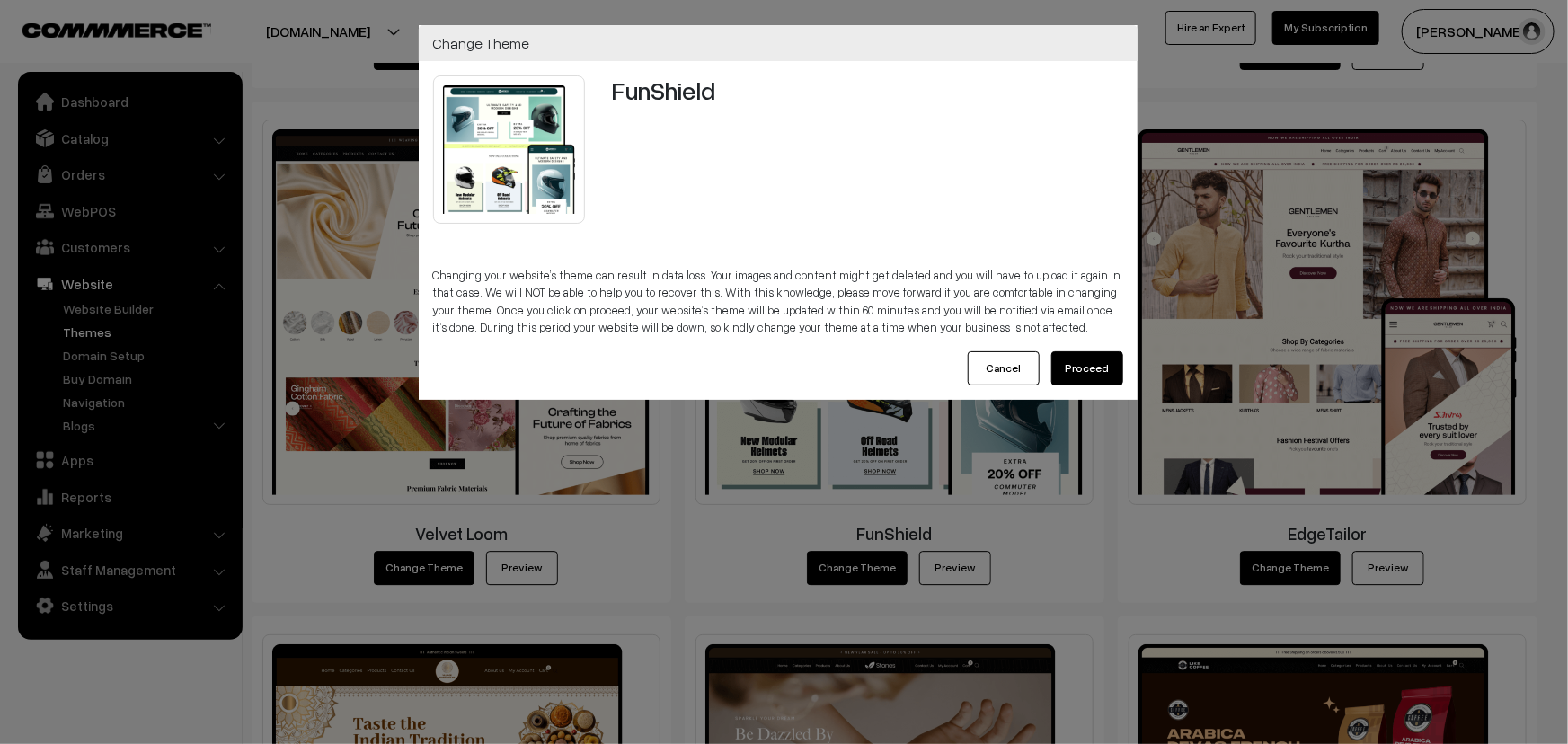
click at [1006, 367] on button "Cancel" at bounding box center [1003, 368] width 72 height 34
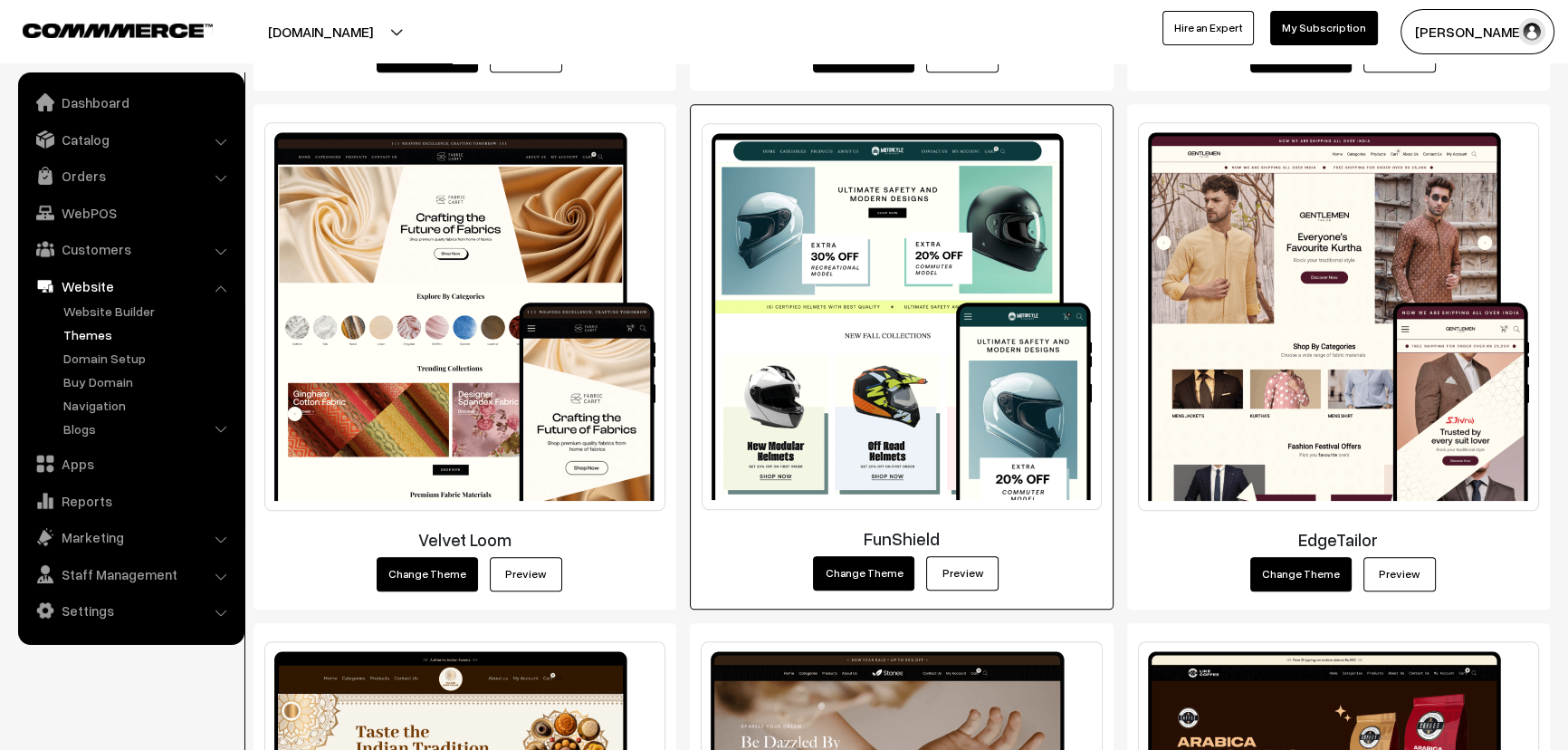
click at [960, 575] on link "Preview" at bounding box center [963, 574] width 73 height 35
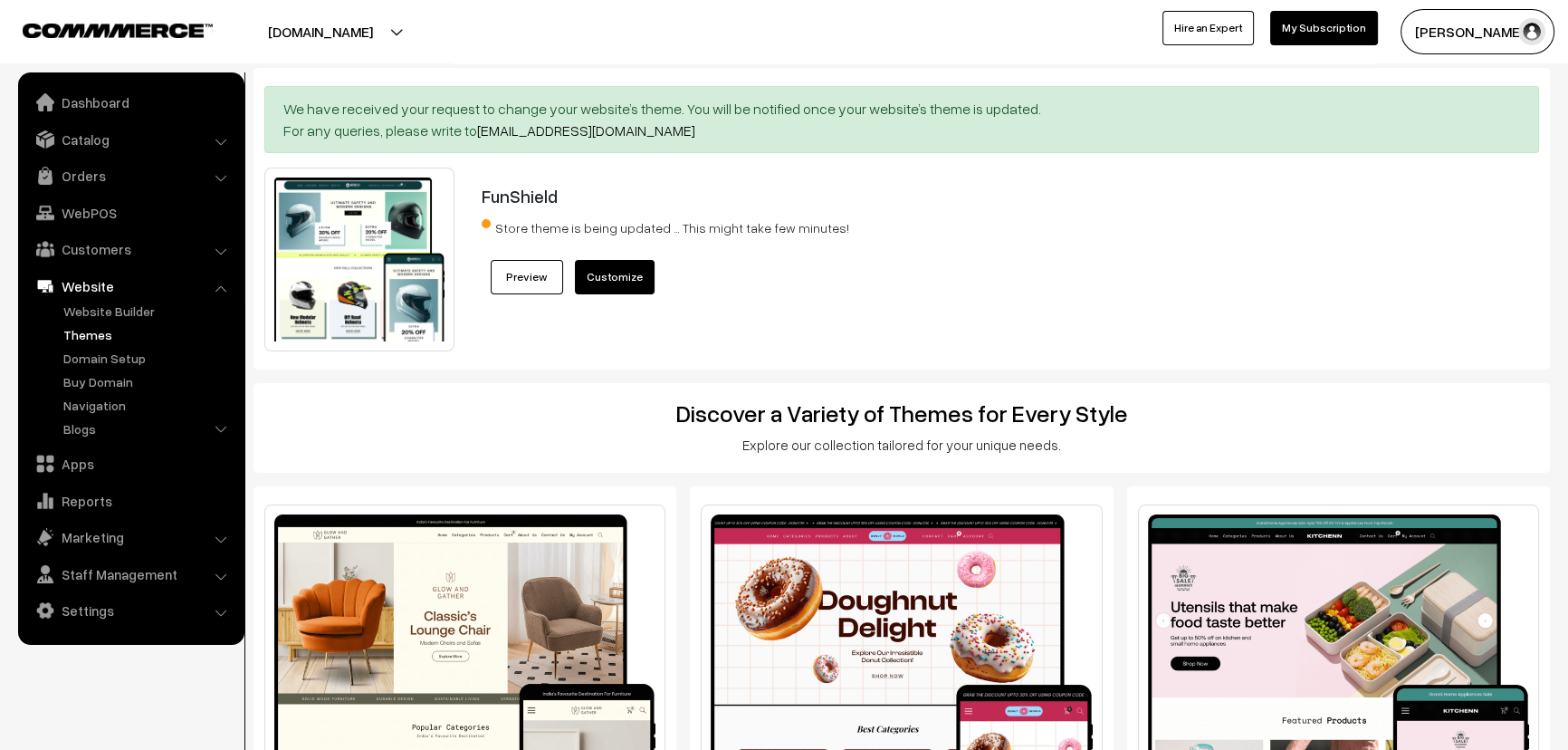
click at [1326, 28] on link "My Subscription" at bounding box center [1324, 28] width 108 height 35
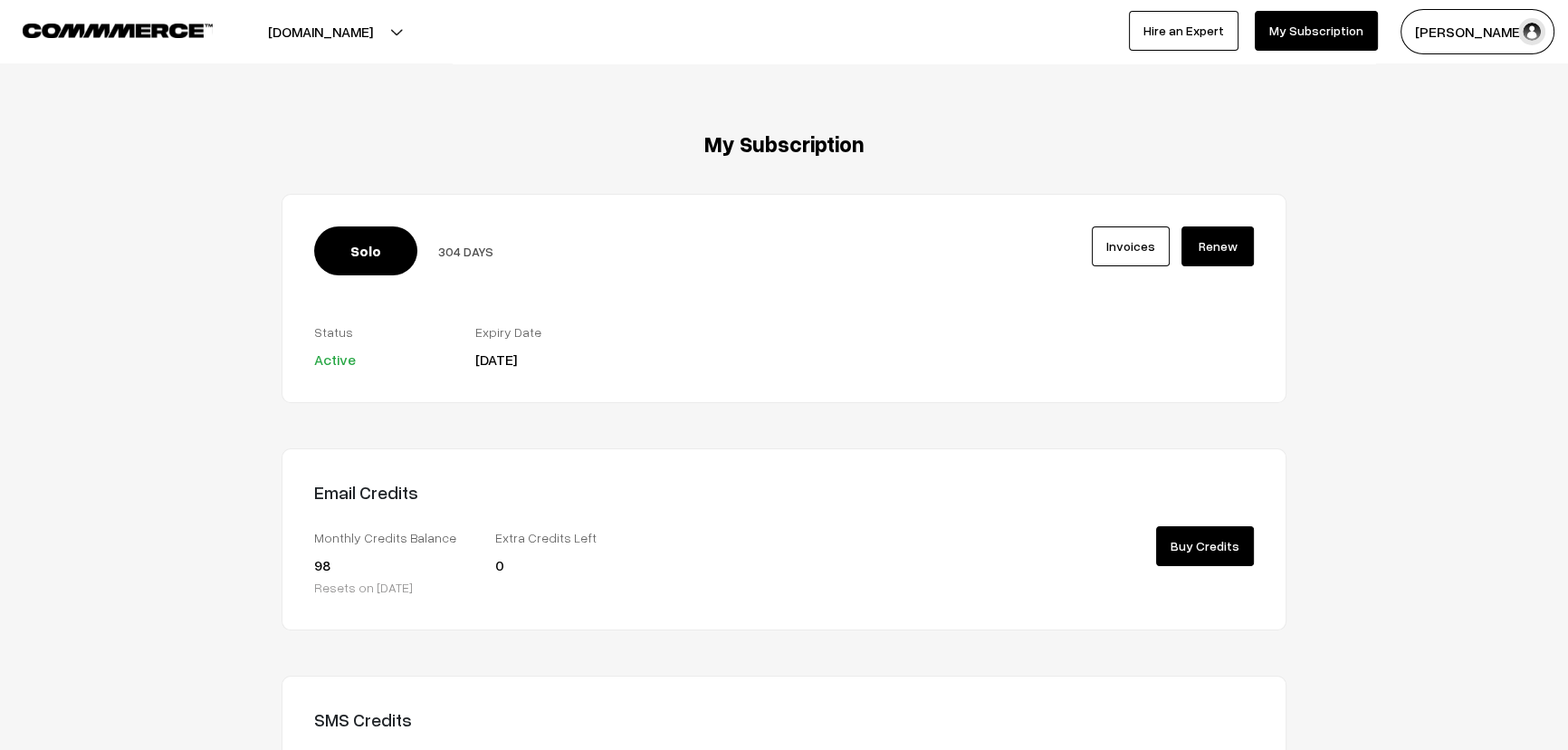
click at [1465, 26] on button "[PERSON_NAME]" at bounding box center [1477, 32] width 154 height 45
click at [327, 35] on button "[DOMAIN_NAME]" at bounding box center [319, 32] width 231 height 45
click at [287, 85] on link "Go to Website" at bounding box center [330, 88] width 145 height 40
click at [281, 31] on button "[DOMAIN_NAME]" at bounding box center [319, 32] width 231 height 45
click at [273, 128] on link "Create New Store" at bounding box center [330, 128] width 145 height 40
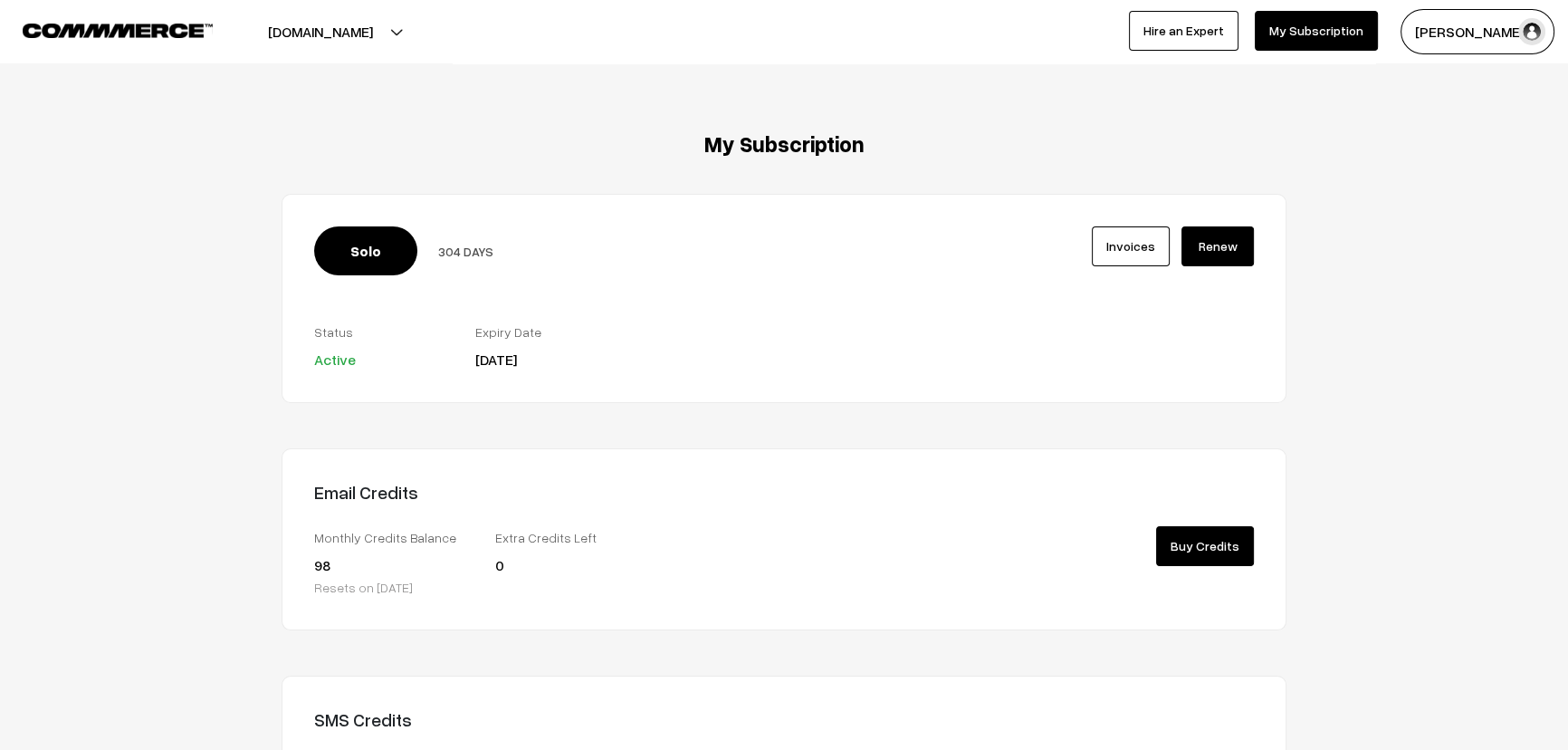
click at [1138, 237] on link "Invoices" at bounding box center [1131, 246] width 78 height 40
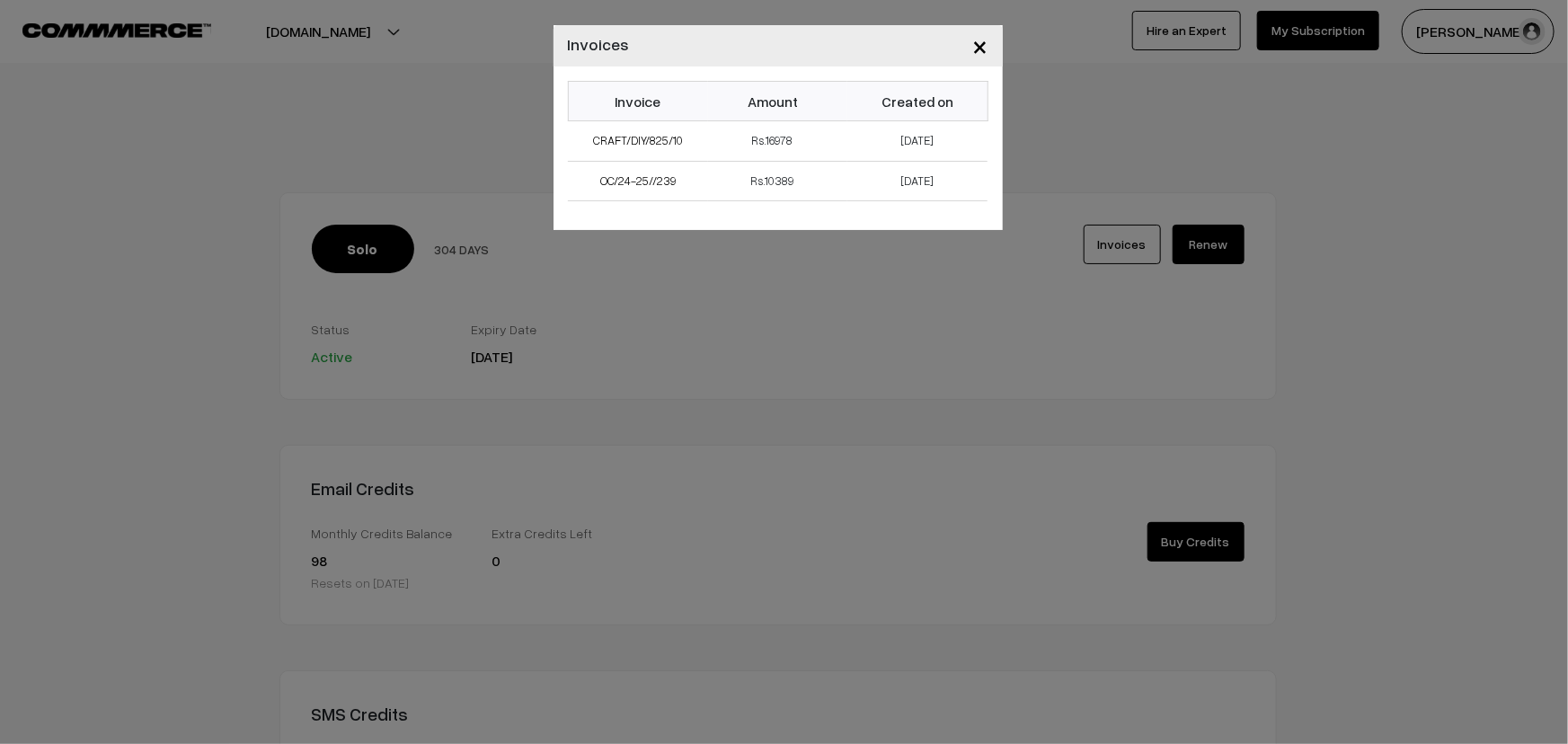
click at [981, 41] on span "×" at bounding box center [980, 45] width 15 height 33
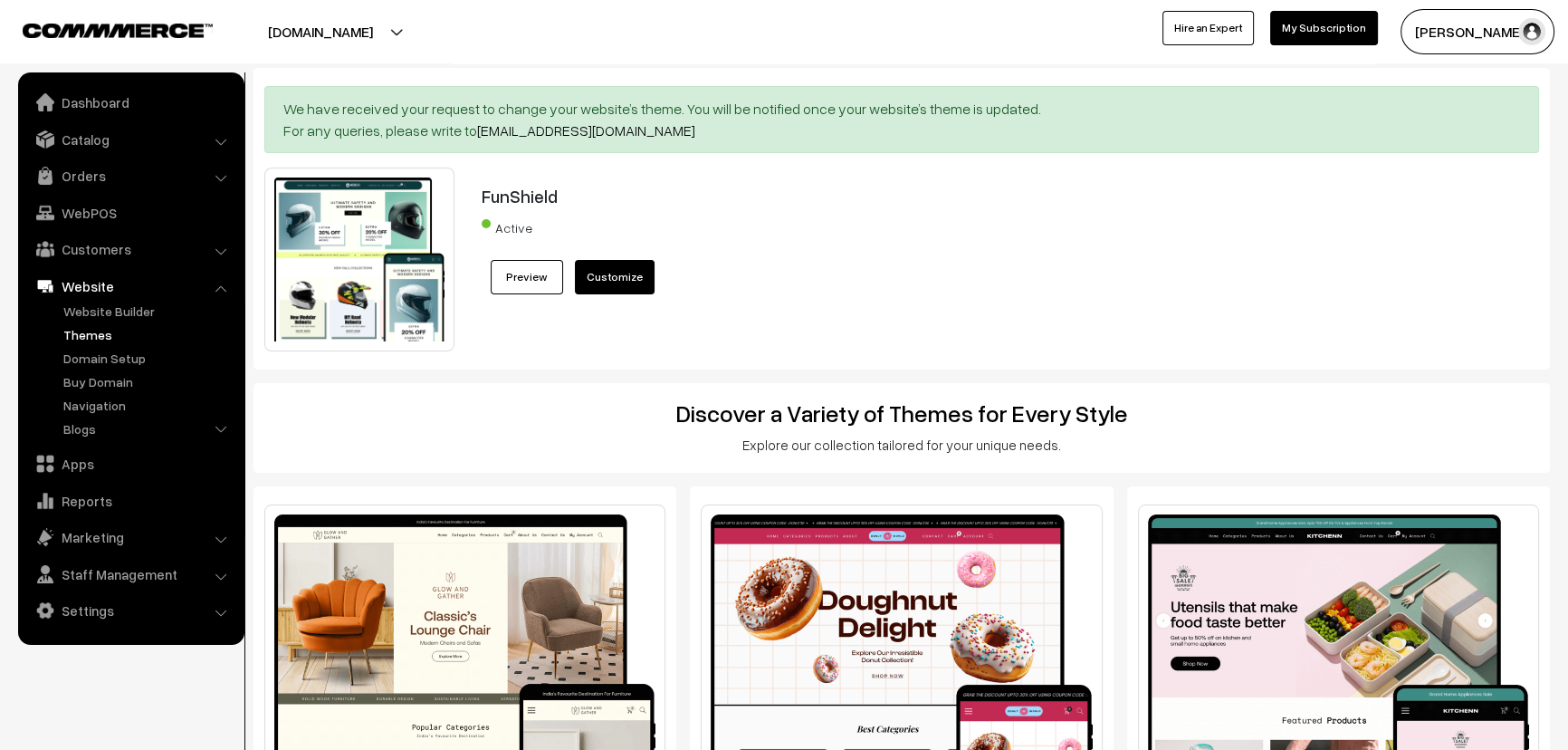
click at [603, 271] on link "Customize" at bounding box center [615, 277] width 80 height 35
